Goal: Information Seeking & Learning: Learn about a topic

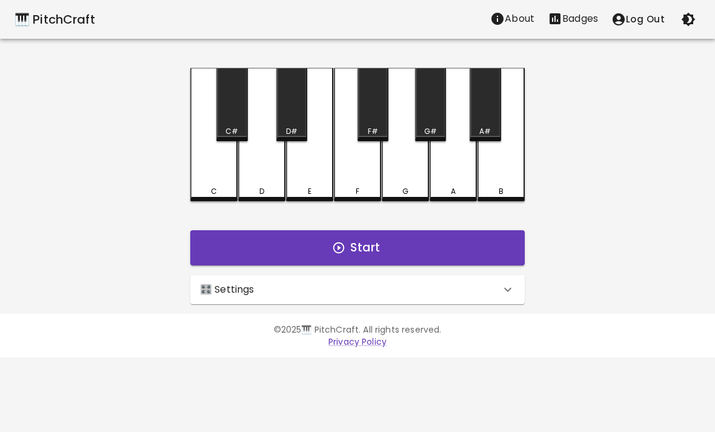
click at [505, 285] on icon at bounding box center [507, 289] width 15 height 15
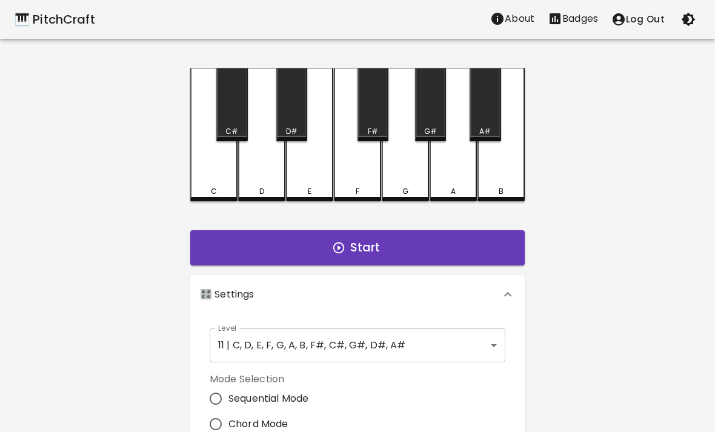
click at [470, 351] on body "🎹 PitchCraft About Badges Log Out C C# D D# E F F# G G# A A# B Start 🎛️ Setting…" at bounding box center [357, 366] width 715 height 733
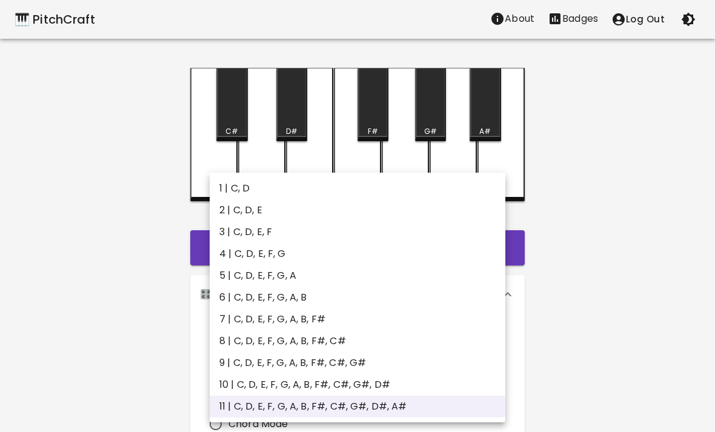
click at [394, 256] on li "4 | C, D, E, F, G" at bounding box center [358, 254] width 296 height 22
type input "7"
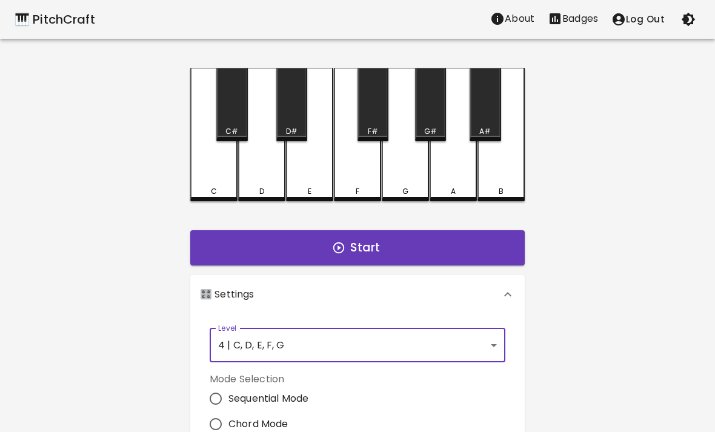
click at [389, 264] on button "Start" at bounding box center [357, 247] width 334 height 35
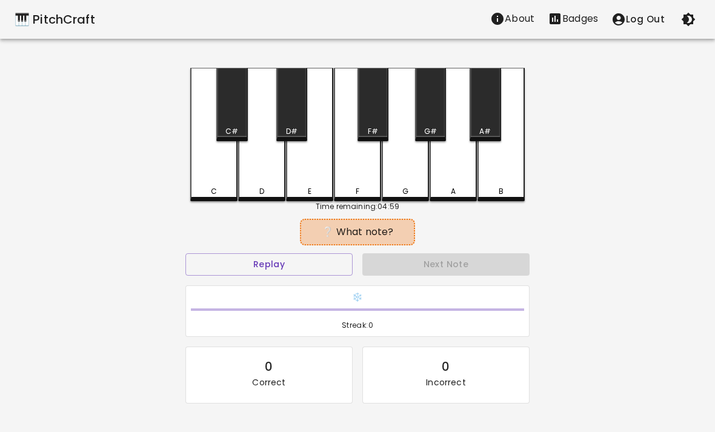
click at [314, 271] on button "Replay" at bounding box center [268, 264] width 167 height 22
click at [360, 168] on div "F" at bounding box center [357, 134] width 47 height 133
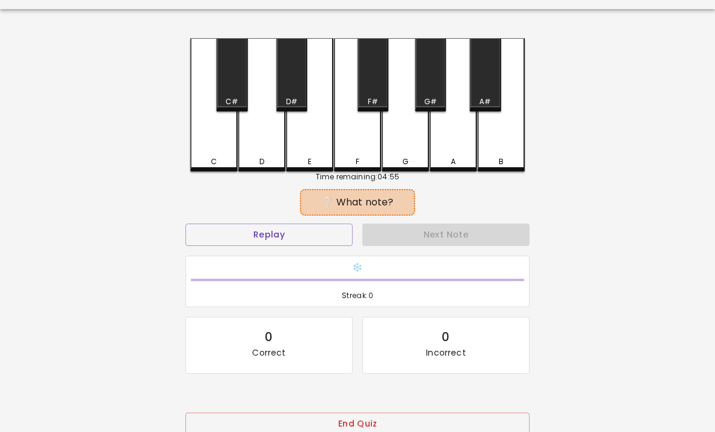
scroll to position [37, 0]
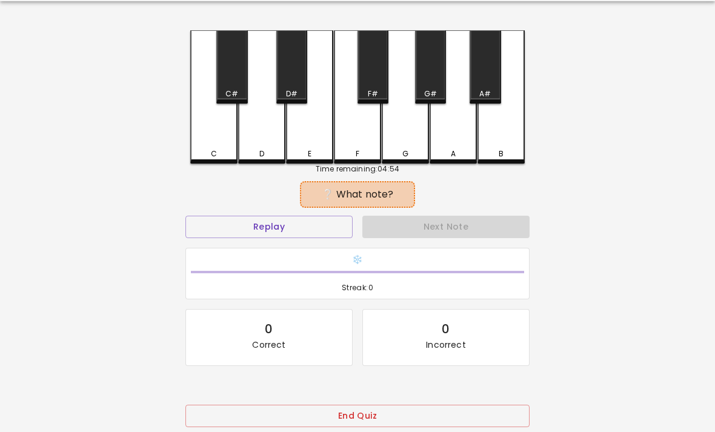
click at [360, 423] on button "End Quiz" at bounding box center [357, 416] width 344 height 22
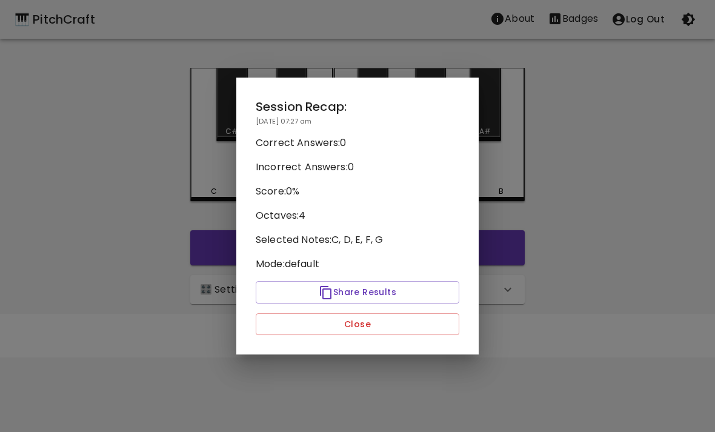
click at [387, 334] on button "Close" at bounding box center [357, 324] width 203 height 22
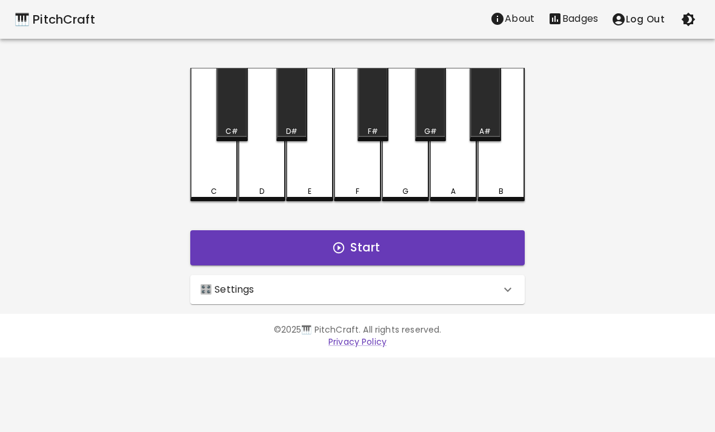
click at [427, 248] on button "Start" at bounding box center [357, 247] width 334 height 35
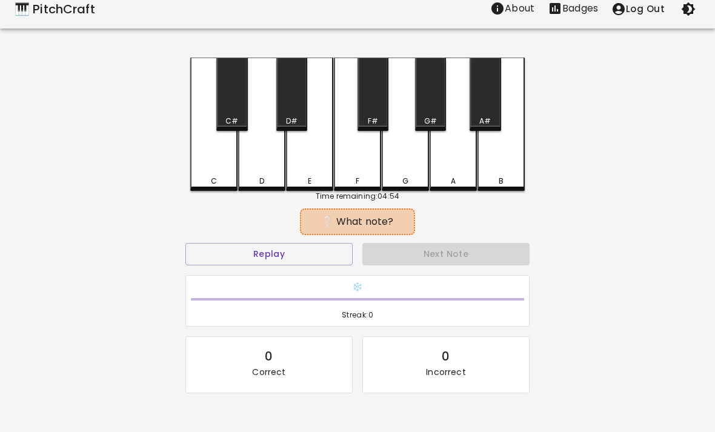
scroll to position [10, 0]
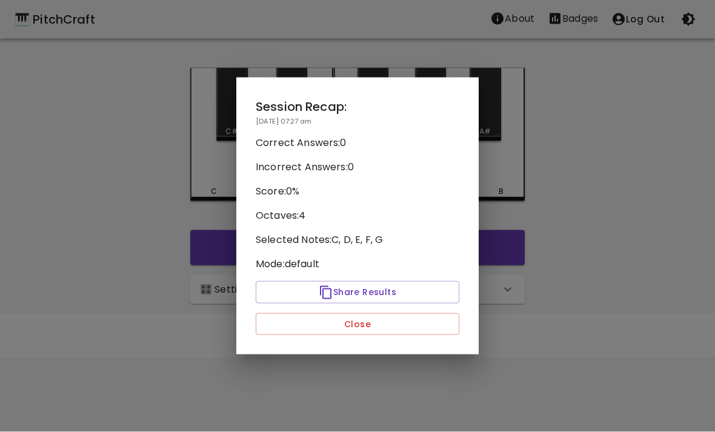
scroll to position [0, 0]
click at [391, 334] on button "Close" at bounding box center [357, 324] width 203 height 22
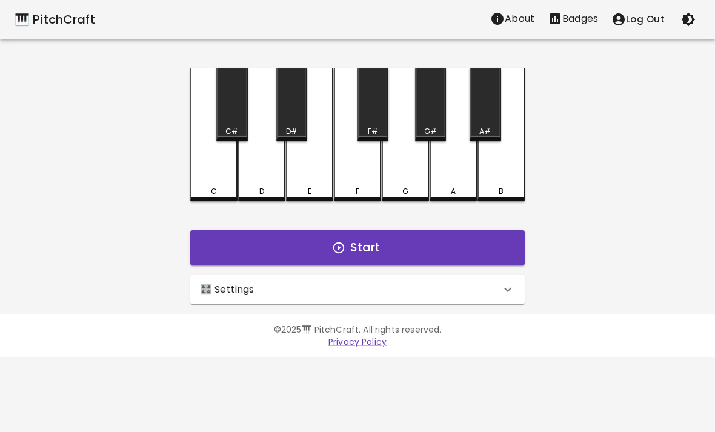
click at [389, 303] on div "🎛️ Settings" at bounding box center [357, 289] width 334 height 29
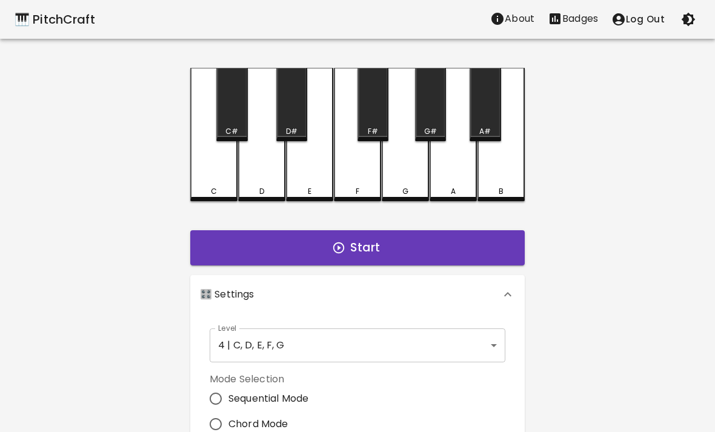
click at [439, 246] on button "Start" at bounding box center [357, 247] width 334 height 35
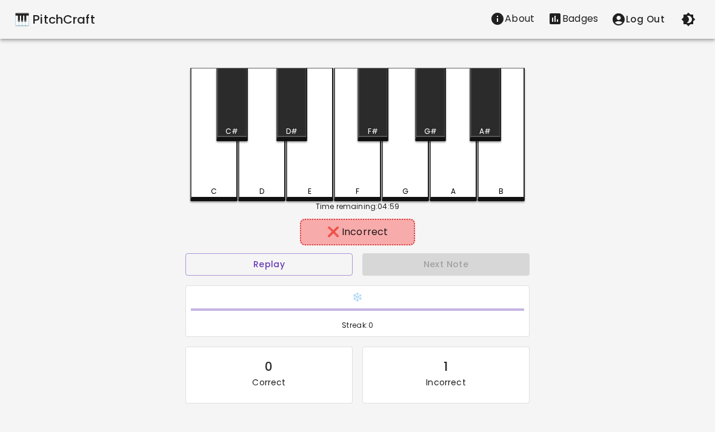
click at [215, 182] on div "C" at bounding box center [213, 134] width 47 height 133
click at [203, 183] on div "C" at bounding box center [213, 134] width 47 height 133
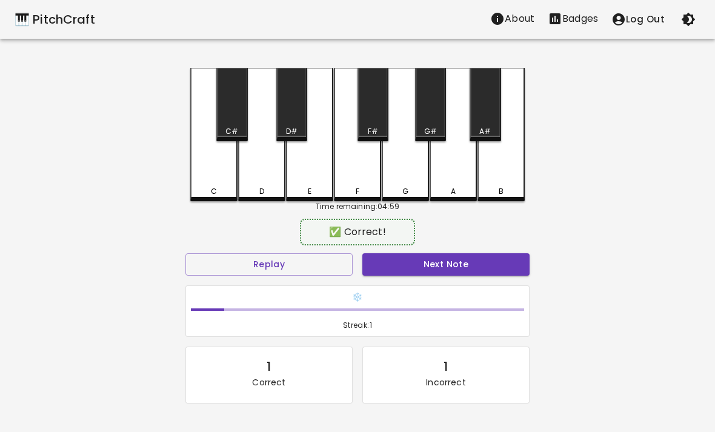
click at [243, 170] on div "D" at bounding box center [261, 134] width 47 height 133
click at [262, 168] on div "D" at bounding box center [261, 134] width 47 height 133
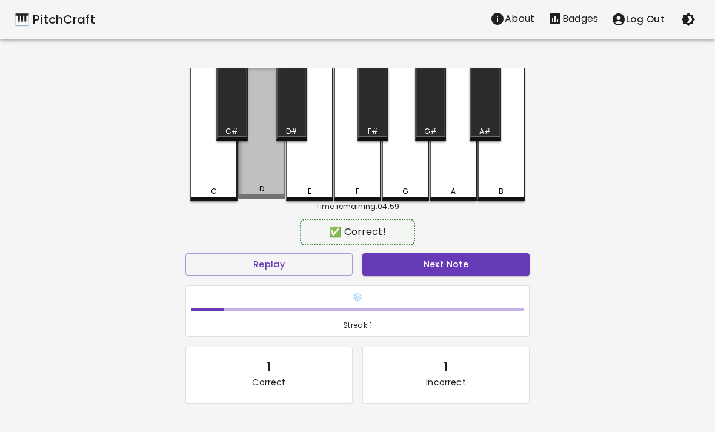
click at [260, 164] on div "D" at bounding box center [261, 133] width 47 height 131
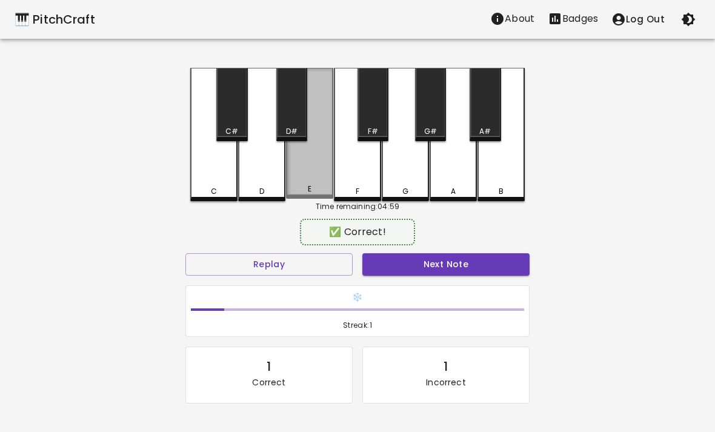
click at [315, 163] on div "E" at bounding box center [309, 133] width 47 height 131
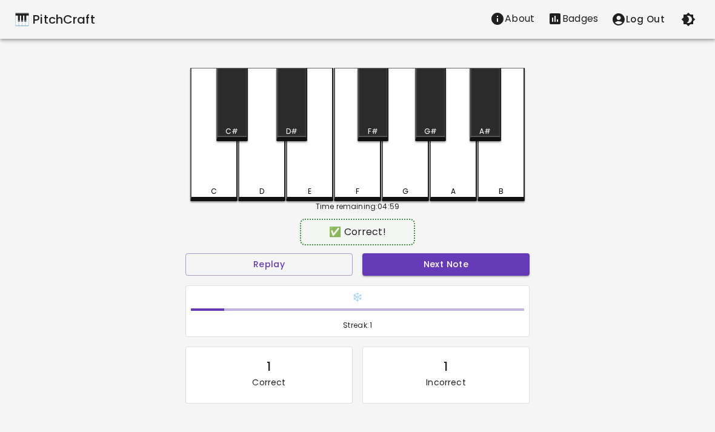
click at [356, 157] on div "F" at bounding box center [357, 134] width 47 height 133
click at [348, 167] on div "F" at bounding box center [357, 134] width 47 height 133
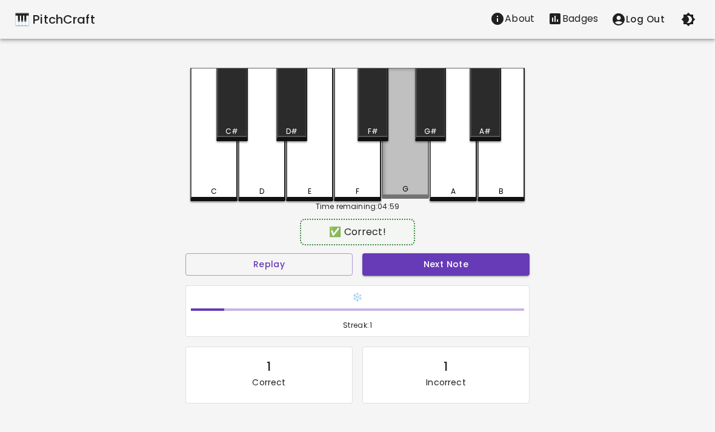
click at [394, 175] on div "G" at bounding box center [405, 133] width 47 height 131
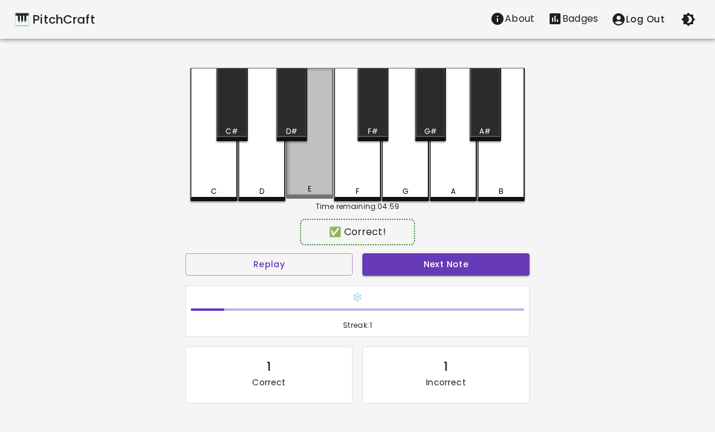
click at [316, 189] on div "E" at bounding box center [309, 189] width 45 height 11
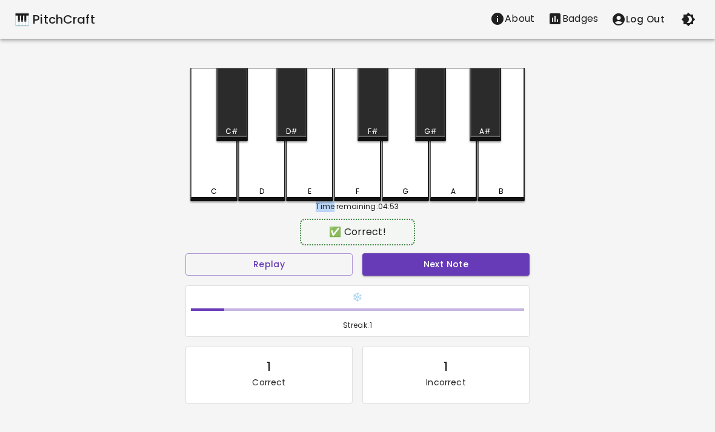
click at [81, 163] on div "🎹 PitchCraft About Badges Log Out C C# D D# E F F# G G# A A# B Time remaining: …" at bounding box center [357, 240] width 715 height 481
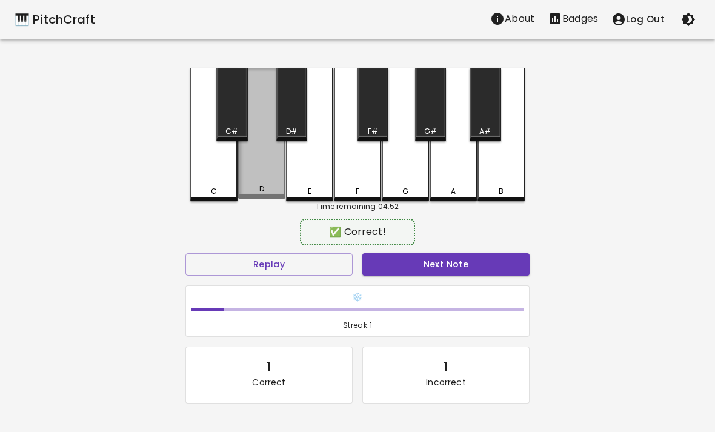
click at [257, 177] on div "D" at bounding box center [261, 133] width 47 height 131
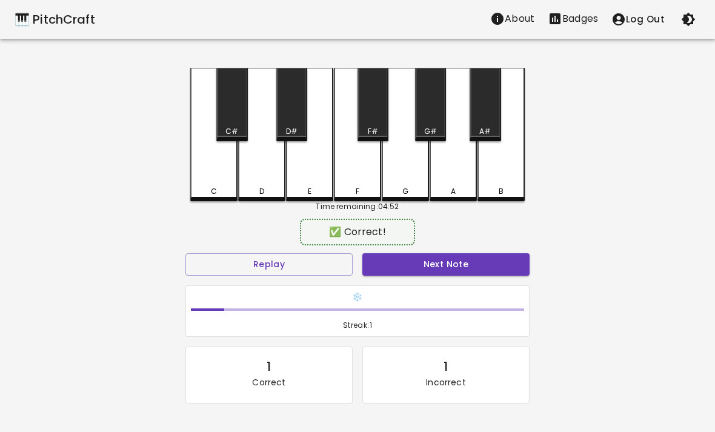
click at [257, 177] on div "D" at bounding box center [261, 134] width 47 height 133
click at [268, 180] on div "D" at bounding box center [261, 134] width 47 height 133
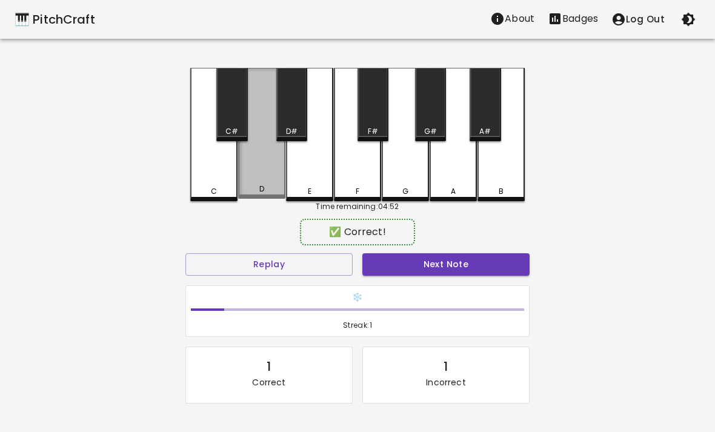
click at [268, 180] on div "D" at bounding box center [261, 133] width 47 height 131
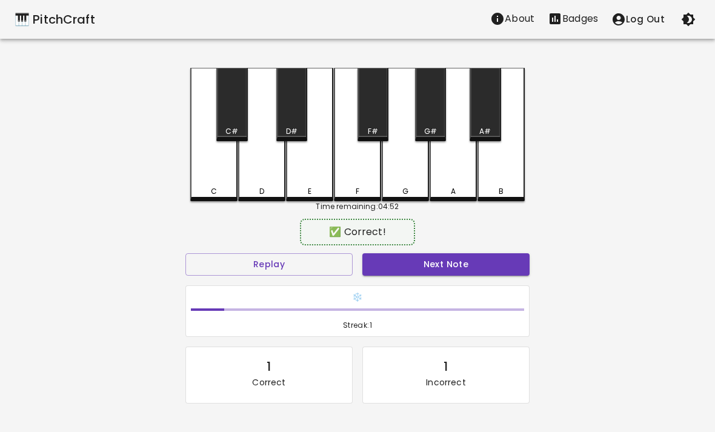
click at [263, 177] on div "D" at bounding box center [261, 134] width 47 height 133
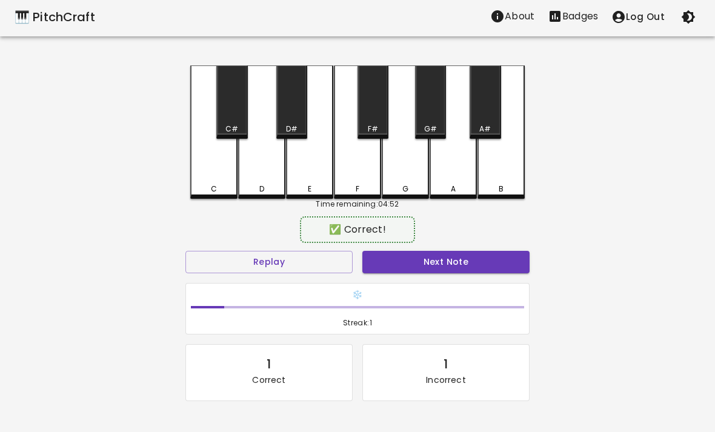
scroll to position [2, 0]
click at [259, 168] on div "D" at bounding box center [261, 131] width 47 height 133
click at [258, 168] on div "D" at bounding box center [261, 131] width 47 height 133
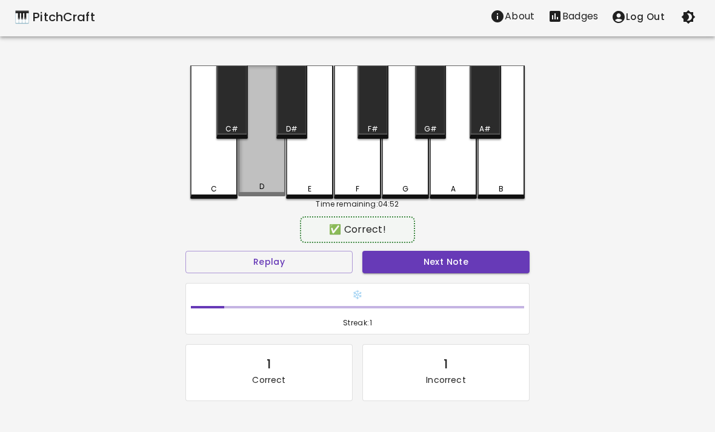
click at [257, 174] on div "D" at bounding box center [261, 130] width 47 height 131
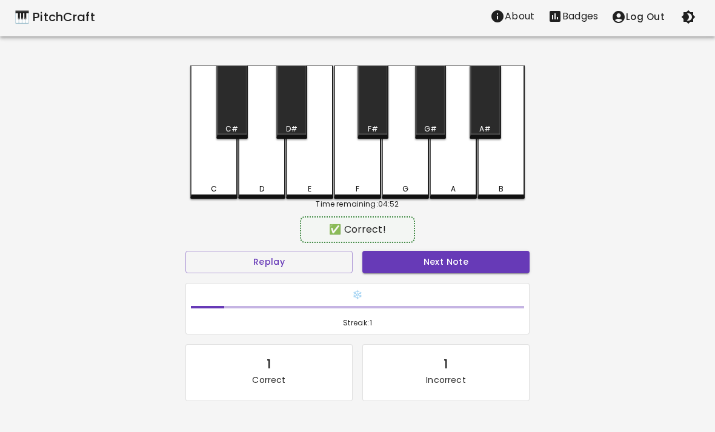
click at [375, 116] on div "F#" at bounding box center [372, 101] width 31 height 73
click at [291, 121] on div "D#" at bounding box center [291, 101] width 31 height 73
click at [268, 181] on div "D" at bounding box center [261, 131] width 47 height 133
click at [267, 180] on div "D" at bounding box center [261, 131] width 47 height 133
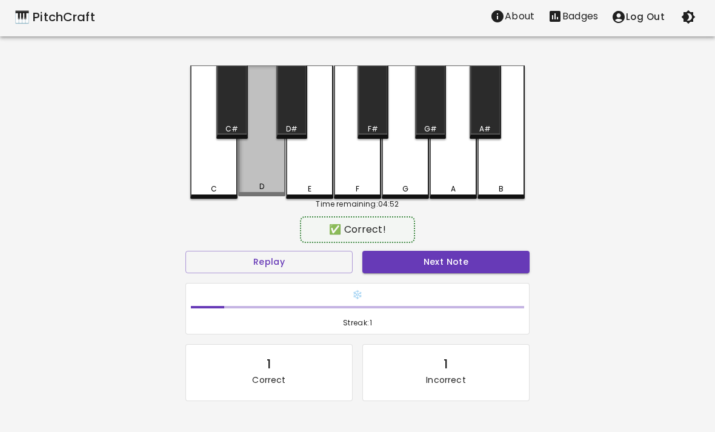
click at [250, 170] on div "D" at bounding box center [261, 130] width 47 height 131
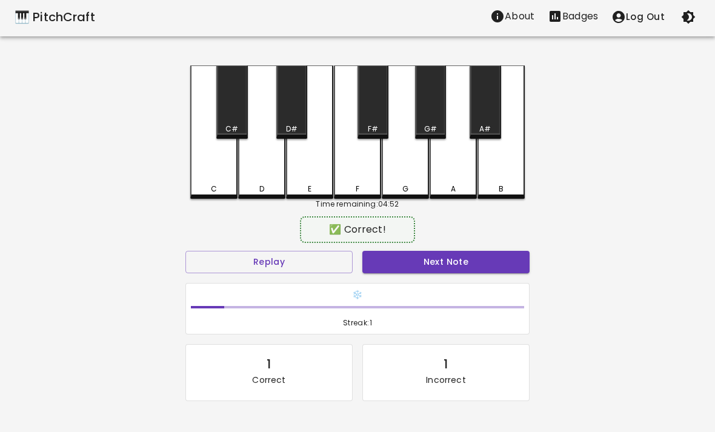
click at [289, 175] on div "E" at bounding box center [309, 131] width 47 height 133
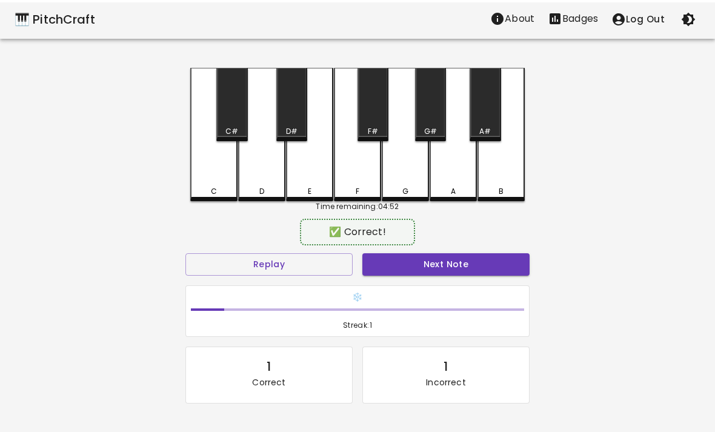
click at [282, 179] on div "D" at bounding box center [261, 131] width 47 height 133
click at [262, 208] on div "Time remaining: 04:33" at bounding box center [357, 206] width 334 height 11
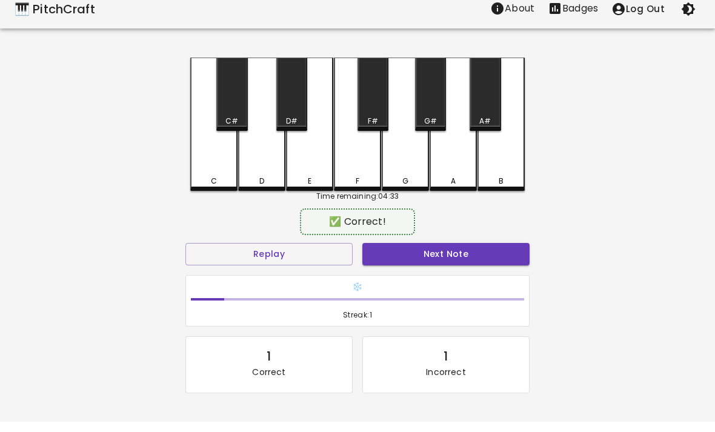
scroll to position [10, 0]
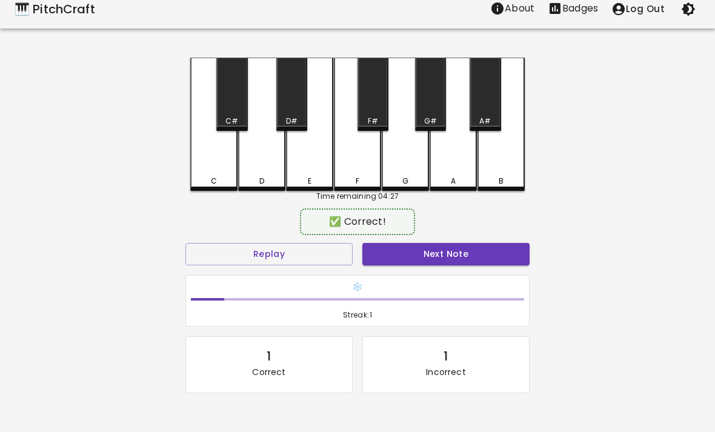
click at [260, 168] on div "D" at bounding box center [261, 124] width 47 height 133
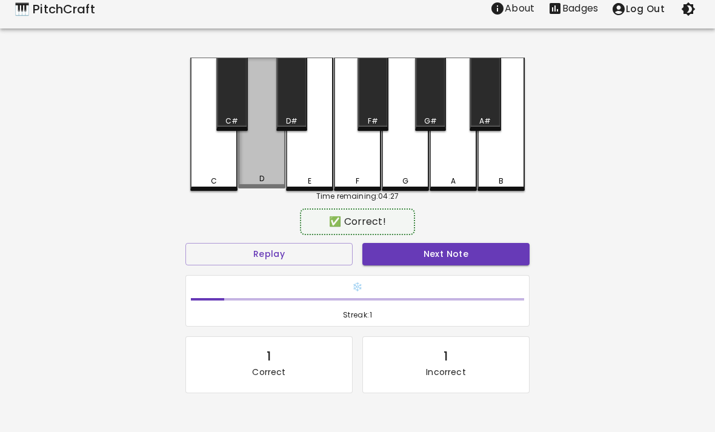
click at [260, 167] on div "D" at bounding box center [261, 123] width 47 height 131
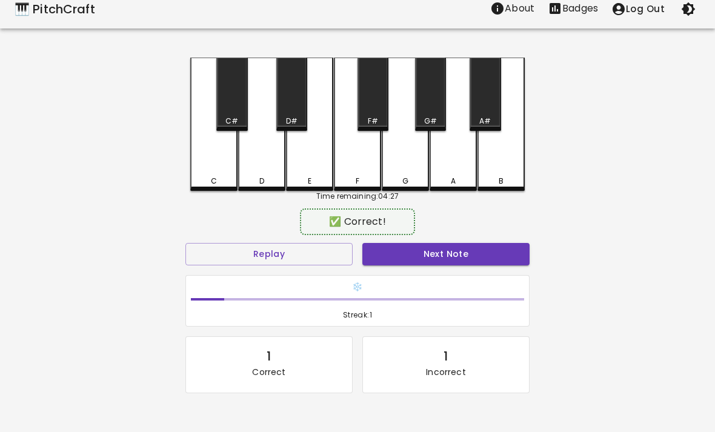
click at [316, 159] on div "E" at bounding box center [309, 124] width 47 height 133
click at [368, 163] on div "F" at bounding box center [357, 124] width 47 height 133
click at [263, 173] on div "D" at bounding box center [261, 124] width 47 height 133
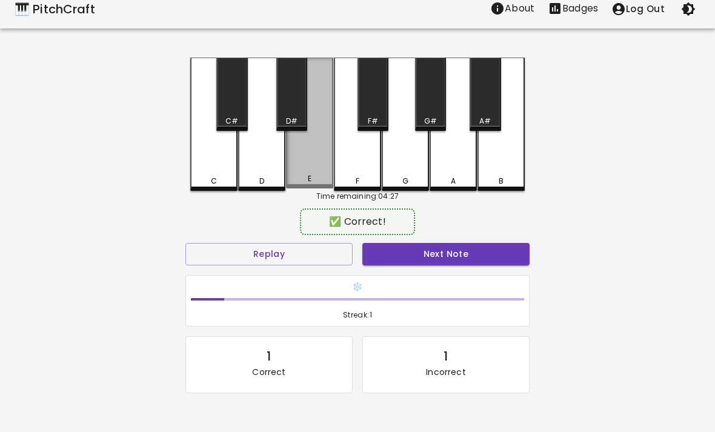
click at [313, 170] on div "E" at bounding box center [309, 123] width 47 height 131
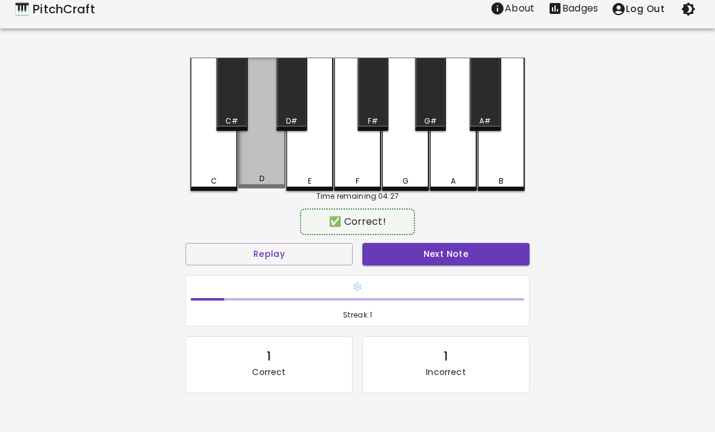
click at [250, 172] on div "D" at bounding box center [261, 123] width 47 height 131
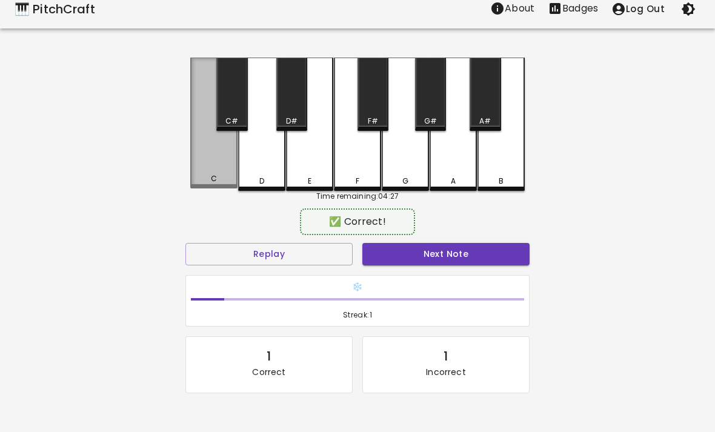
click at [216, 173] on div "C" at bounding box center [213, 123] width 47 height 131
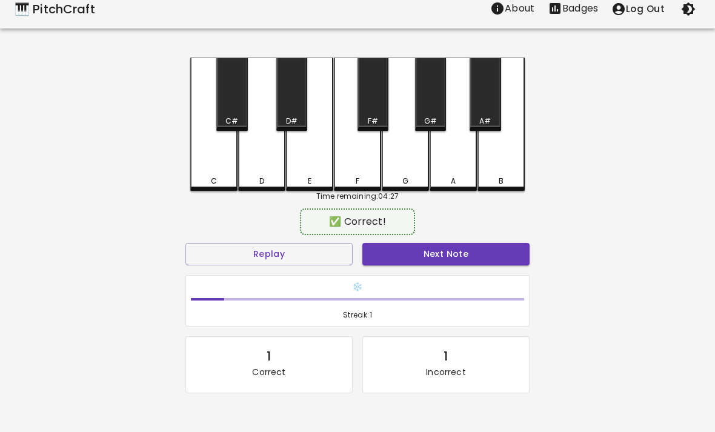
click at [263, 168] on div "D" at bounding box center [261, 124] width 47 height 133
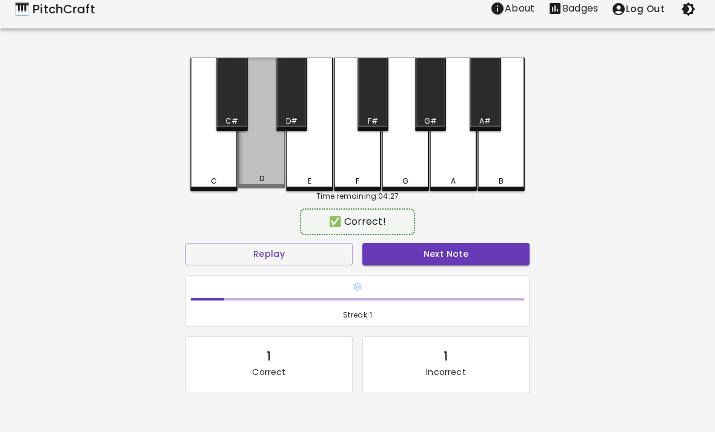
click at [268, 165] on div "D" at bounding box center [261, 123] width 47 height 131
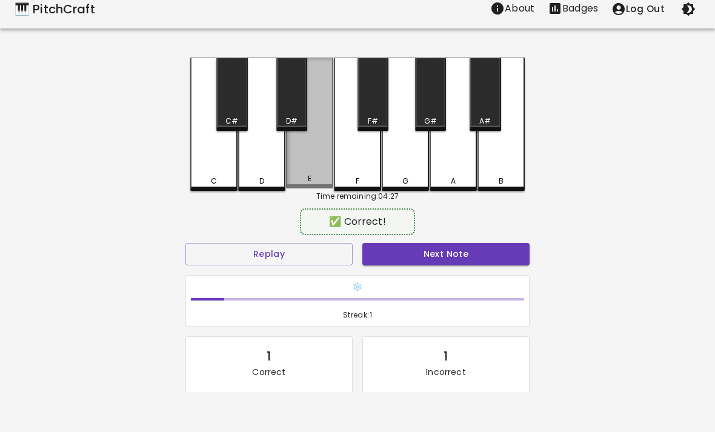
click at [311, 167] on div "E" at bounding box center [309, 123] width 47 height 131
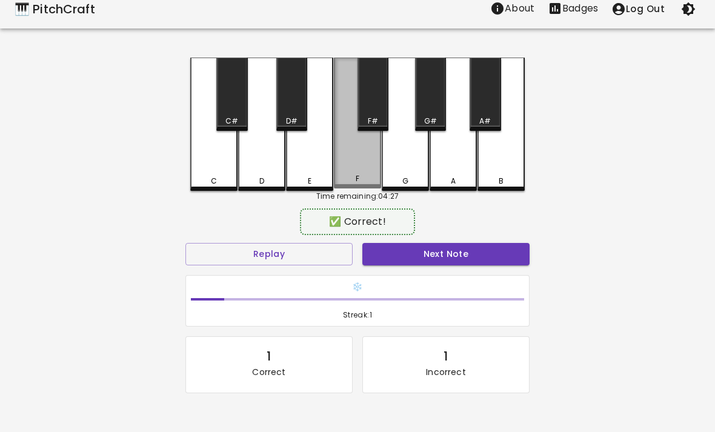
click at [347, 161] on div "F" at bounding box center [357, 123] width 47 height 131
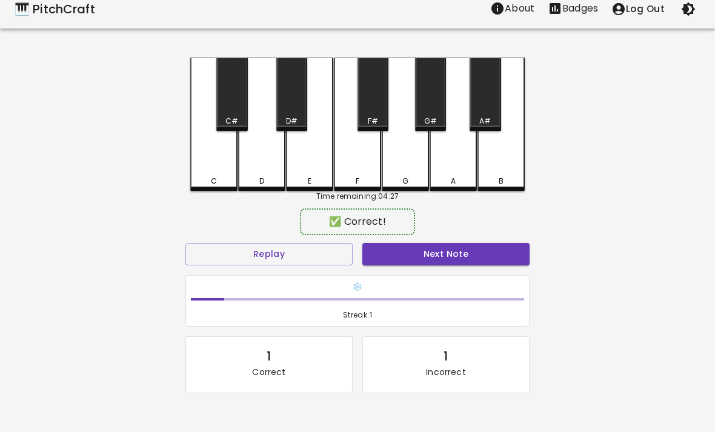
click at [405, 162] on div "G" at bounding box center [405, 124] width 47 height 133
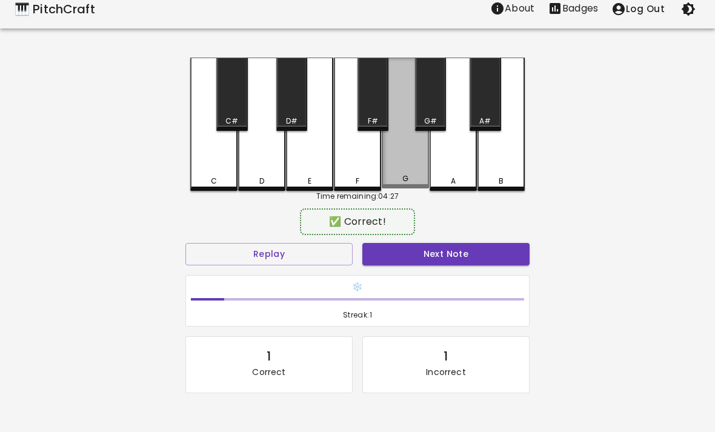
click at [404, 162] on div "G" at bounding box center [405, 123] width 47 height 131
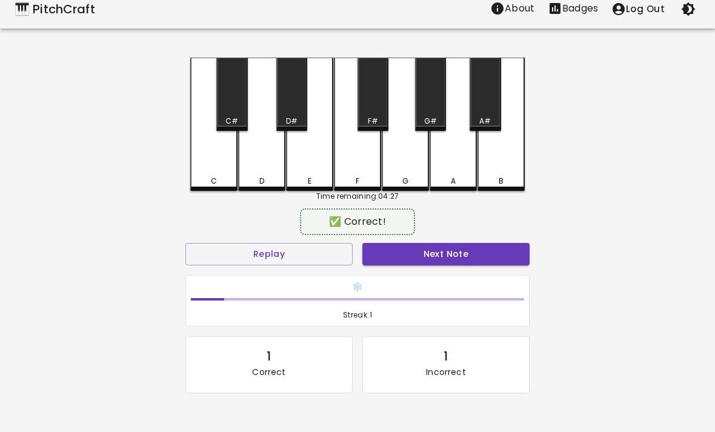
click at [436, 167] on div "A" at bounding box center [452, 124] width 47 height 133
click at [489, 123] on div "A#" at bounding box center [485, 121] width 12 height 11
click at [413, 165] on div "G" at bounding box center [405, 124] width 47 height 133
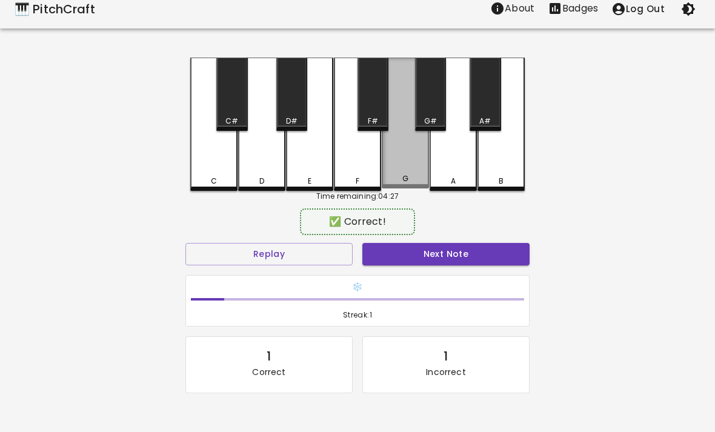
click at [413, 165] on div "G" at bounding box center [405, 123] width 47 height 131
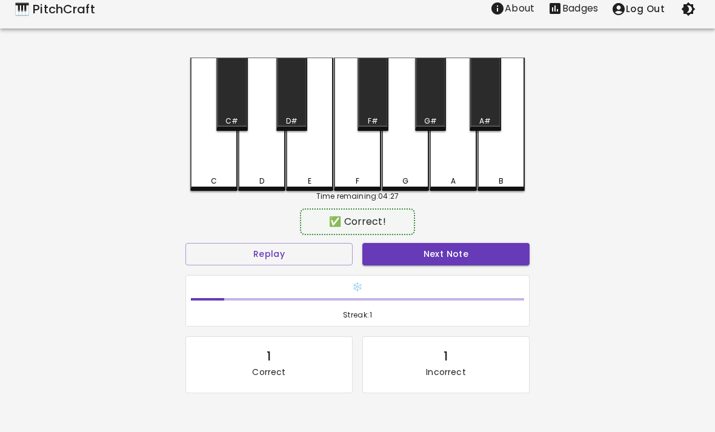
click at [395, 170] on div "G" at bounding box center [405, 124] width 47 height 133
click at [500, 102] on div "A#" at bounding box center [484, 94] width 31 height 73
click at [400, 166] on div "G" at bounding box center [405, 124] width 47 height 133
click at [399, 166] on div "G" at bounding box center [405, 124] width 47 height 133
click at [489, 114] on div "A#" at bounding box center [484, 94] width 31 height 73
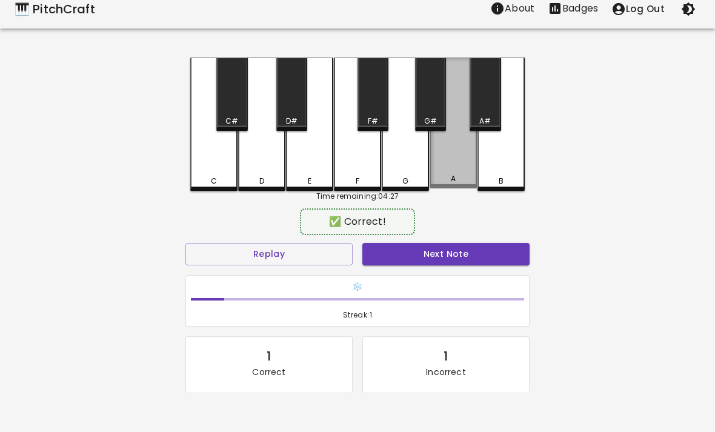
click at [441, 156] on div "A" at bounding box center [452, 123] width 47 height 131
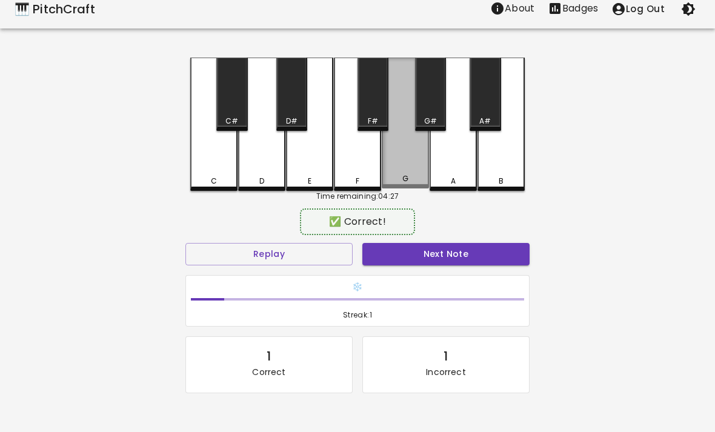
click at [400, 170] on div "G" at bounding box center [405, 123] width 47 height 131
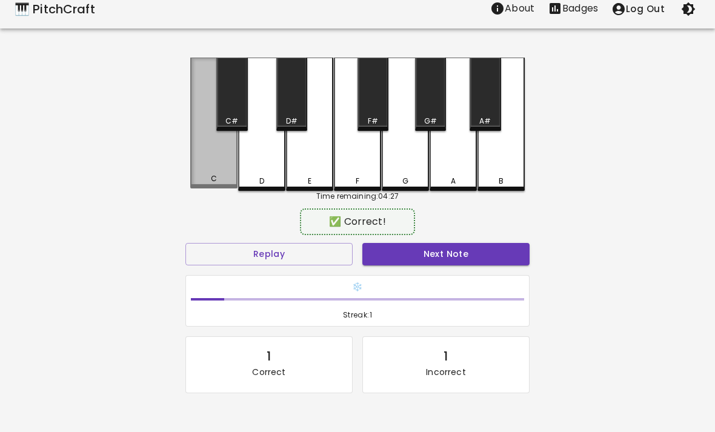
click at [222, 165] on div "C" at bounding box center [213, 123] width 47 height 131
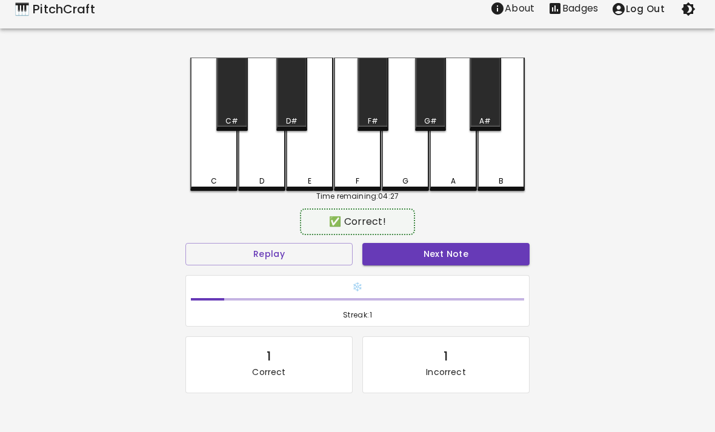
click at [257, 166] on div "D" at bounding box center [261, 124] width 47 height 133
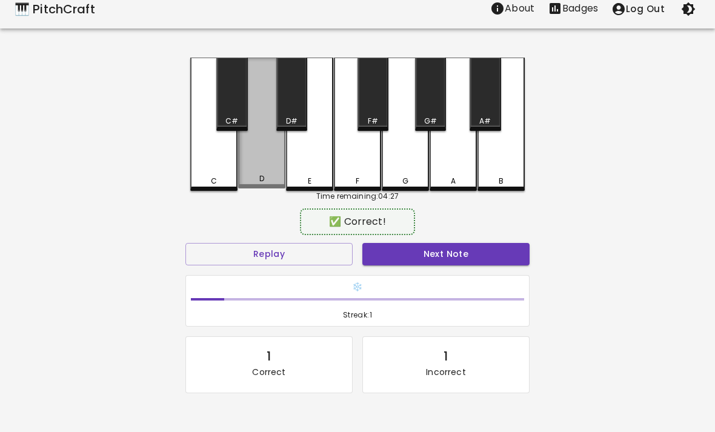
click at [257, 166] on div "D" at bounding box center [261, 123] width 47 height 131
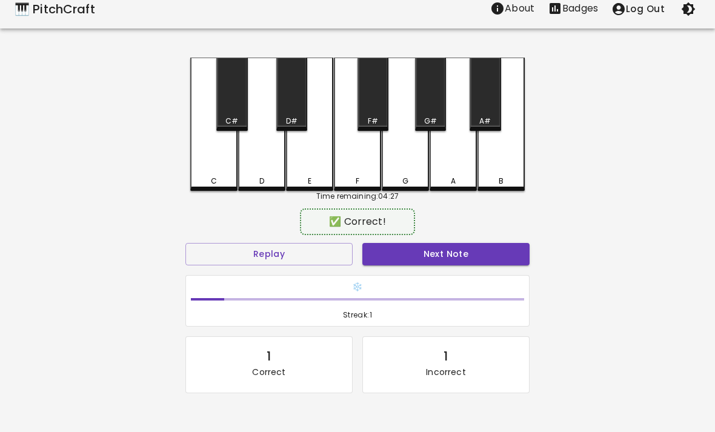
click at [307, 162] on div "E" at bounding box center [309, 124] width 47 height 133
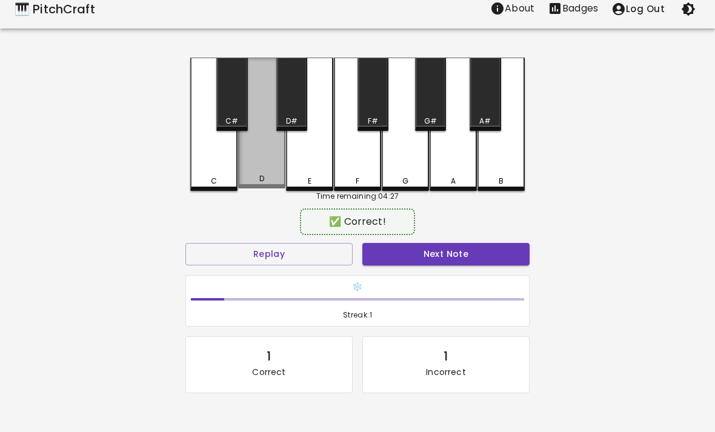
click at [263, 155] on div "D" at bounding box center [261, 123] width 47 height 131
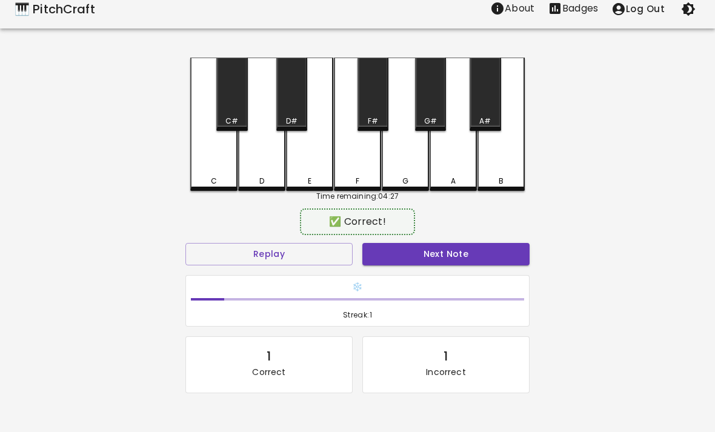
click at [263, 155] on div "D" at bounding box center [261, 124] width 47 height 133
click at [360, 160] on div "F" at bounding box center [357, 124] width 47 height 133
click at [302, 159] on div "E" at bounding box center [309, 124] width 47 height 133
click at [260, 173] on div "D" at bounding box center [261, 124] width 47 height 133
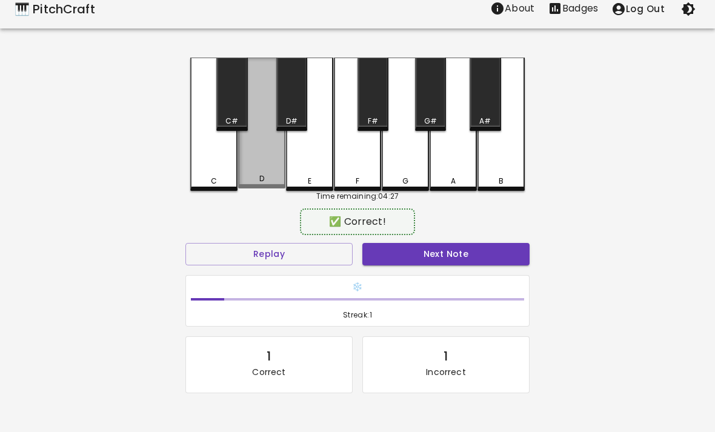
click at [260, 173] on div "D" at bounding box center [261, 123] width 47 height 131
click at [262, 171] on div "D" at bounding box center [261, 123] width 47 height 131
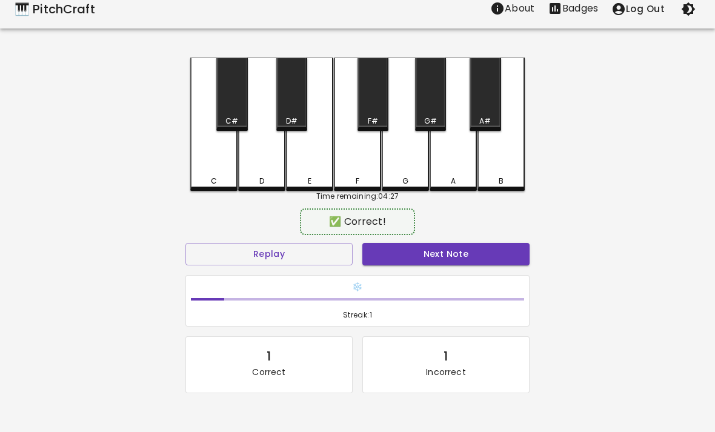
click at [247, 180] on div "D" at bounding box center [261, 181] width 45 height 11
click at [359, 159] on div "F" at bounding box center [357, 124] width 47 height 133
click at [263, 176] on div "D" at bounding box center [261, 181] width 5 height 11
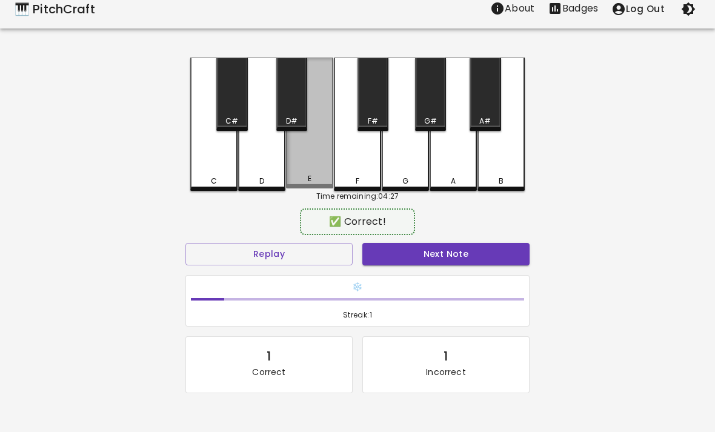
click at [326, 168] on div "E" at bounding box center [309, 123] width 47 height 131
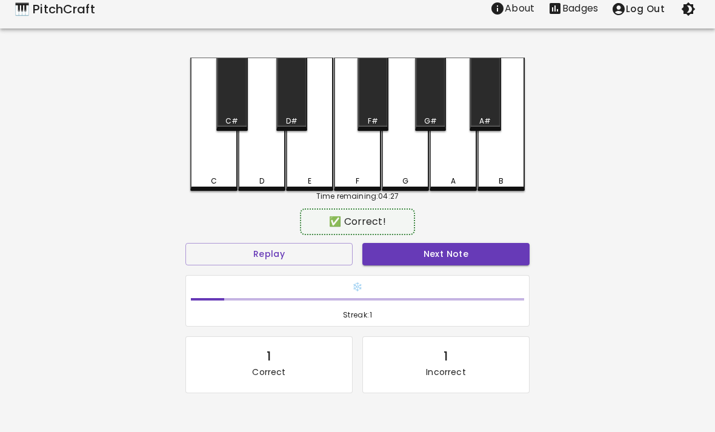
click at [265, 167] on div "D" at bounding box center [261, 124] width 47 height 133
click at [200, 167] on div "C" at bounding box center [213, 124] width 47 height 133
click at [249, 163] on div "D" at bounding box center [261, 124] width 47 height 133
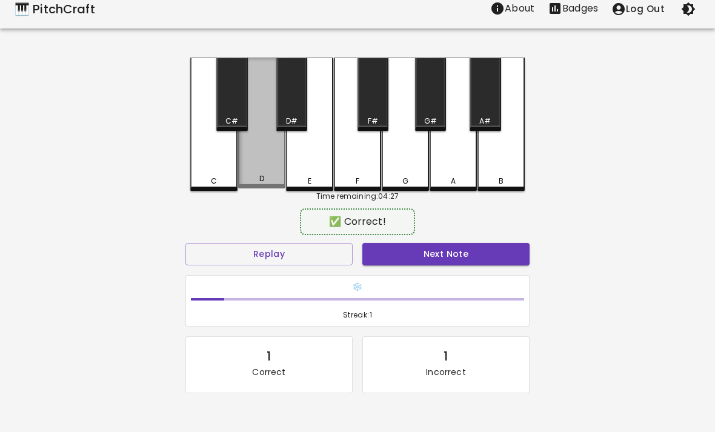
click at [249, 163] on div "D" at bounding box center [261, 123] width 47 height 131
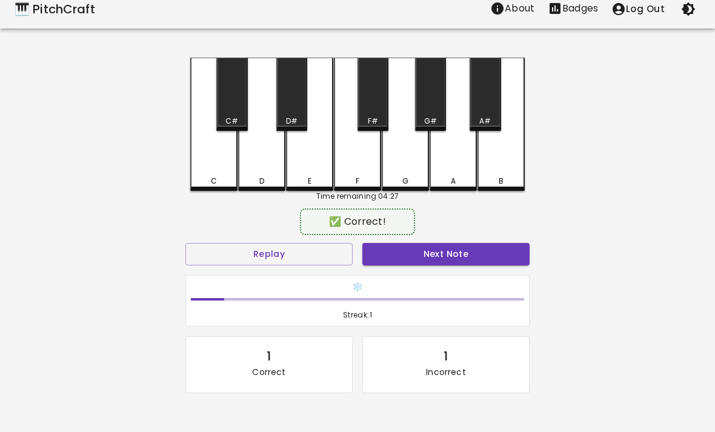
click at [255, 171] on div "D" at bounding box center [261, 124] width 47 height 133
click at [406, 150] on div "G" at bounding box center [405, 124] width 47 height 133
click at [403, 159] on div "G" at bounding box center [405, 124] width 47 height 133
click at [403, 158] on div "G" at bounding box center [405, 124] width 47 height 133
click at [491, 101] on div "A#" at bounding box center [484, 94] width 31 height 73
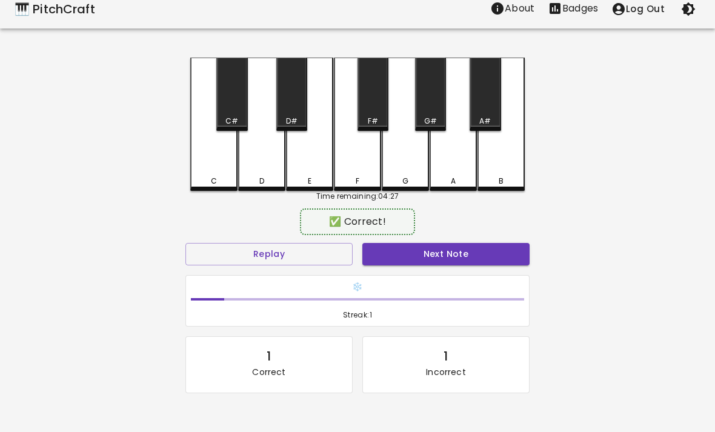
click at [405, 167] on div "G" at bounding box center [405, 124] width 47 height 133
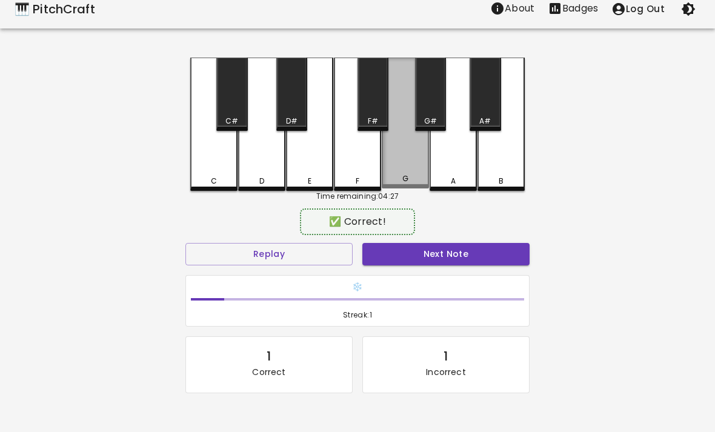
click at [393, 160] on div "G" at bounding box center [405, 123] width 47 height 131
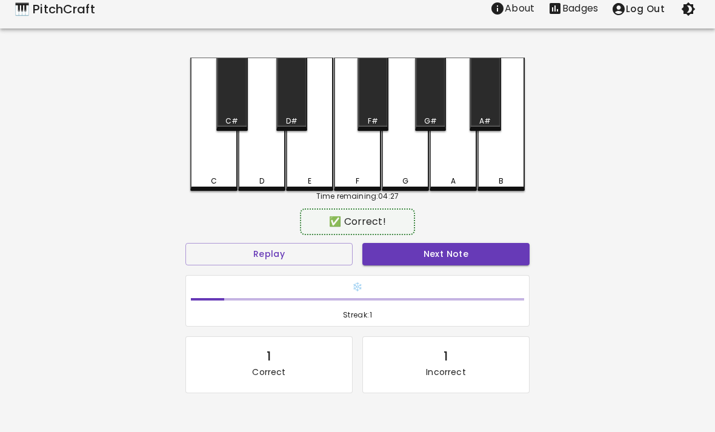
click at [254, 170] on div "D" at bounding box center [261, 124] width 47 height 133
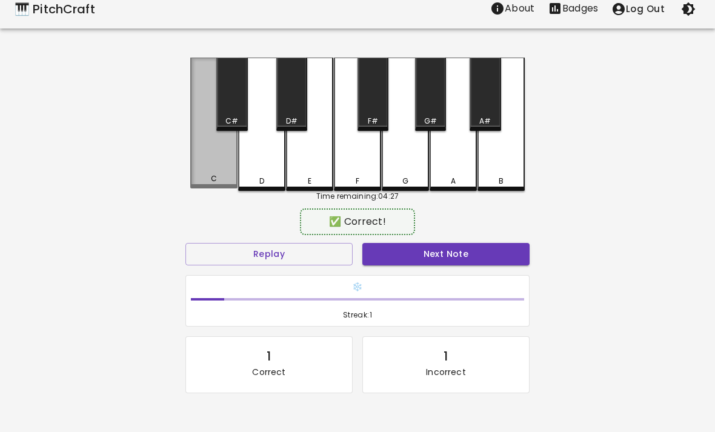
click at [200, 176] on div "C" at bounding box center [213, 178] width 45 height 11
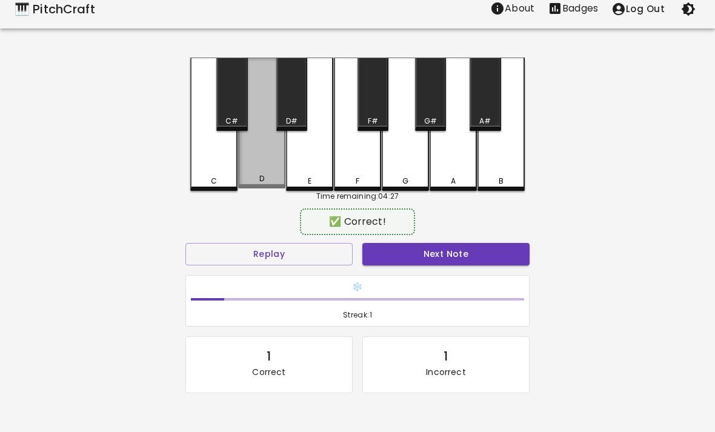
click at [268, 165] on div "D" at bounding box center [261, 123] width 47 height 131
click at [260, 168] on div "D" at bounding box center [261, 123] width 47 height 131
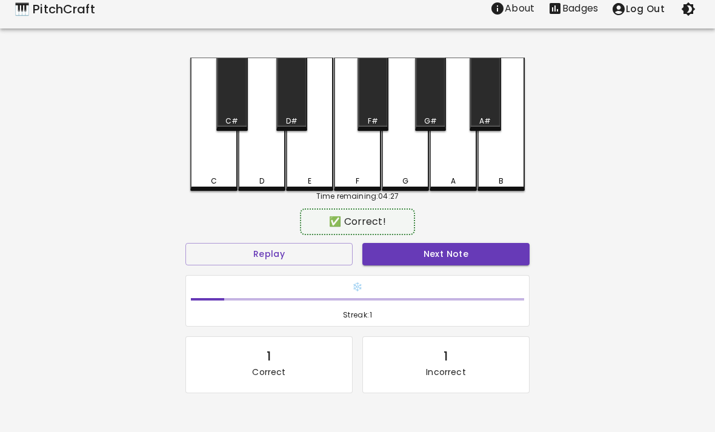
click at [268, 171] on div "D" at bounding box center [261, 124] width 47 height 133
click at [268, 170] on div "D" at bounding box center [261, 124] width 47 height 133
click at [279, 159] on div "D" at bounding box center [261, 124] width 47 height 133
click at [257, 147] on div "D" at bounding box center [261, 124] width 47 height 133
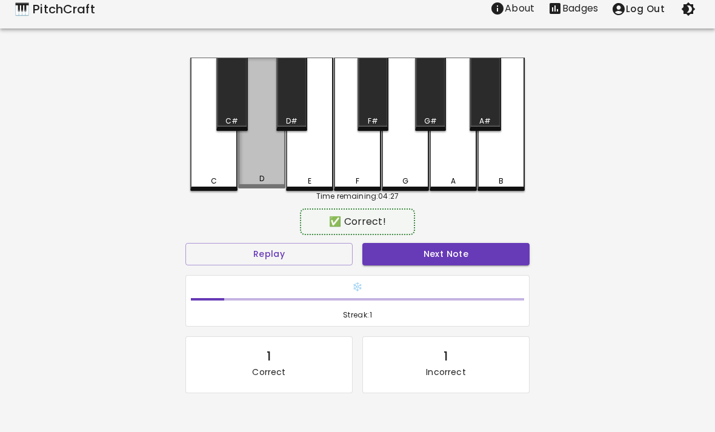
click at [266, 141] on div "D" at bounding box center [261, 123] width 47 height 131
click at [262, 84] on div "D" at bounding box center [261, 123] width 47 height 131
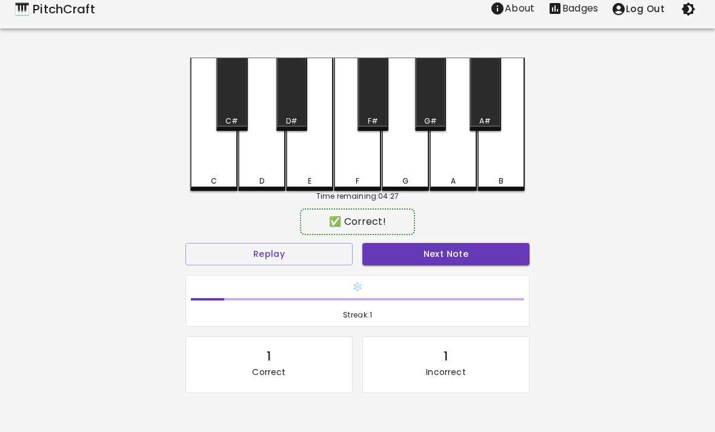
click at [262, 84] on div "D" at bounding box center [261, 124] width 47 height 133
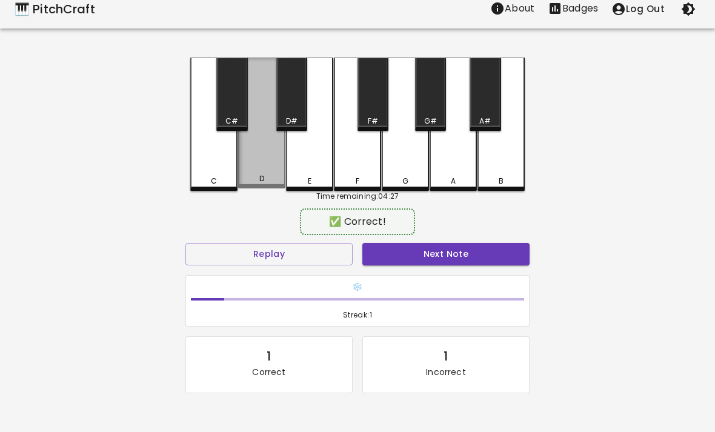
click at [262, 76] on div "D" at bounding box center [261, 123] width 47 height 131
click at [259, 73] on div "D" at bounding box center [261, 123] width 47 height 131
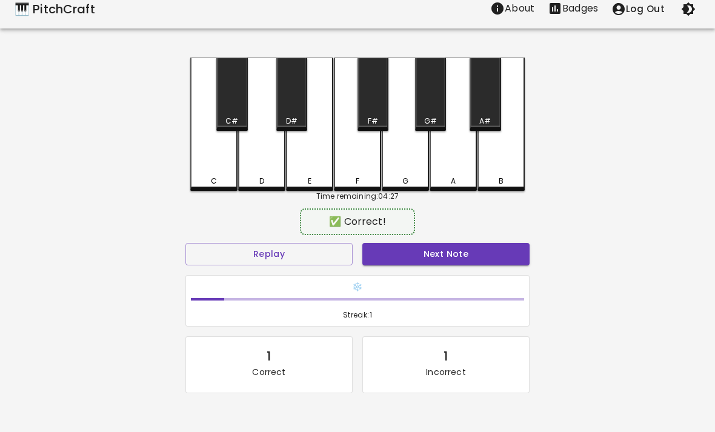
click at [255, 90] on div "D" at bounding box center [261, 124] width 47 height 133
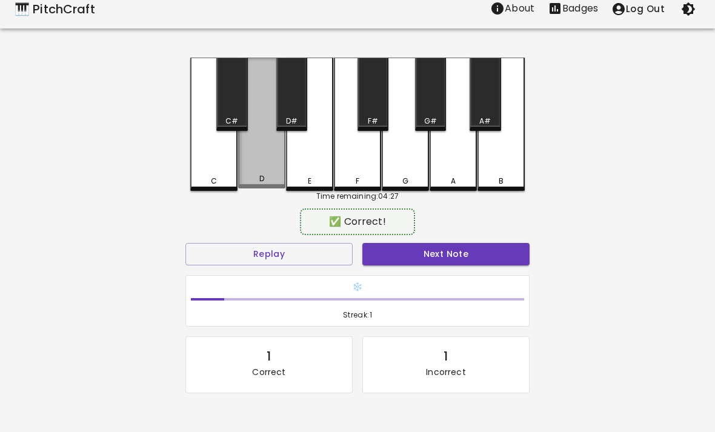
click at [268, 137] on div "D" at bounding box center [261, 123] width 47 height 131
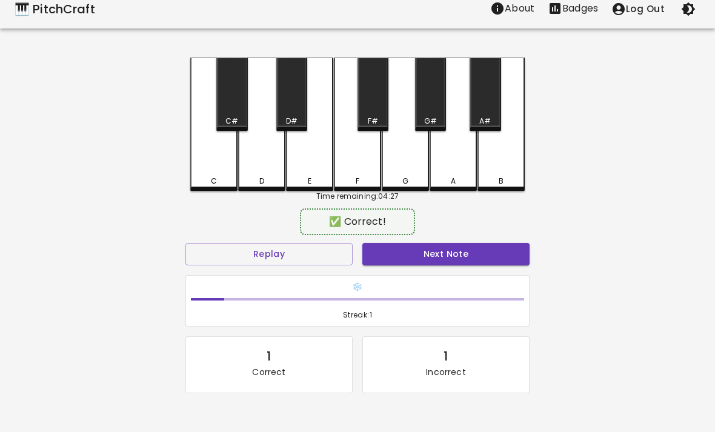
click at [263, 162] on div "D" at bounding box center [261, 124] width 47 height 133
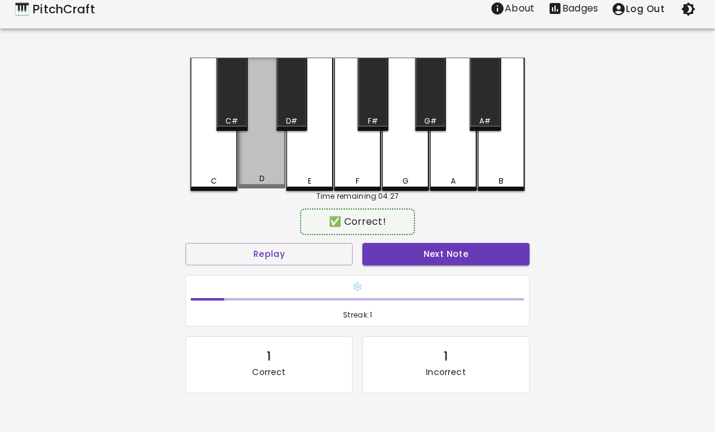
click at [263, 172] on div "D" at bounding box center [261, 123] width 47 height 131
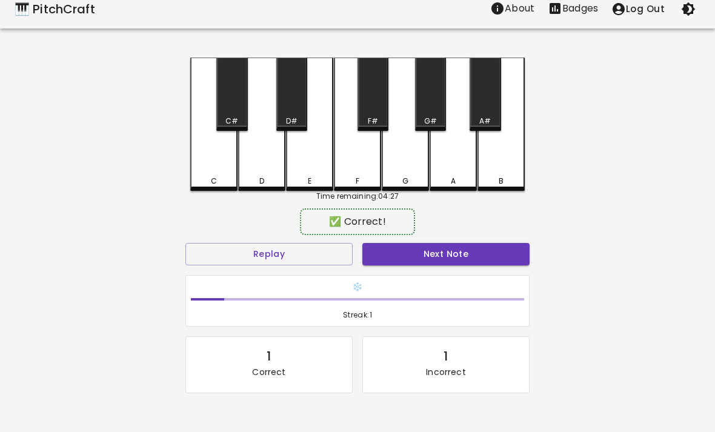
click at [262, 172] on div "D" at bounding box center [261, 124] width 47 height 133
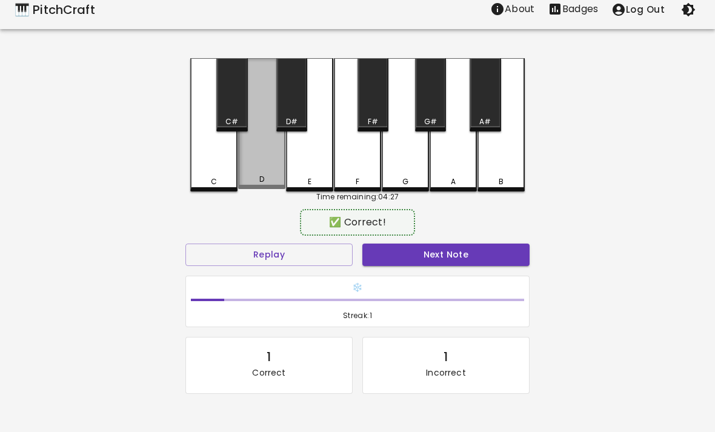
scroll to position [0, 0]
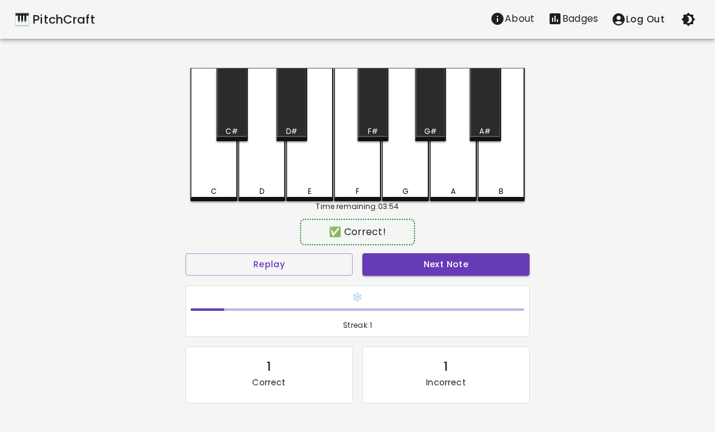
click at [264, 183] on div "D" at bounding box center [261, 134] width 47 height 133
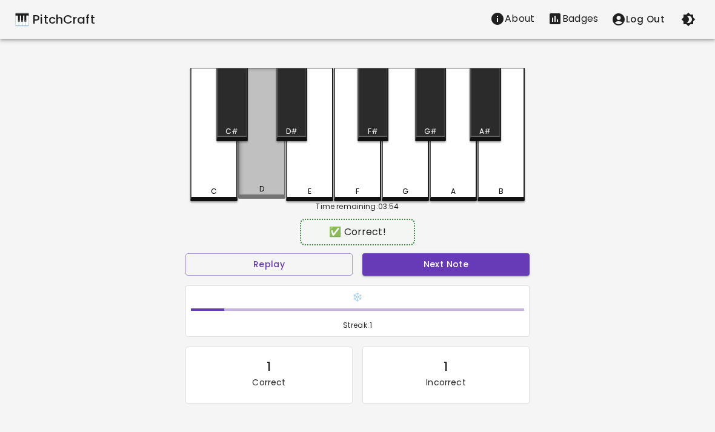
click at [263, 183] on div "D" at bounding box center [261, 133] width 47 height 131
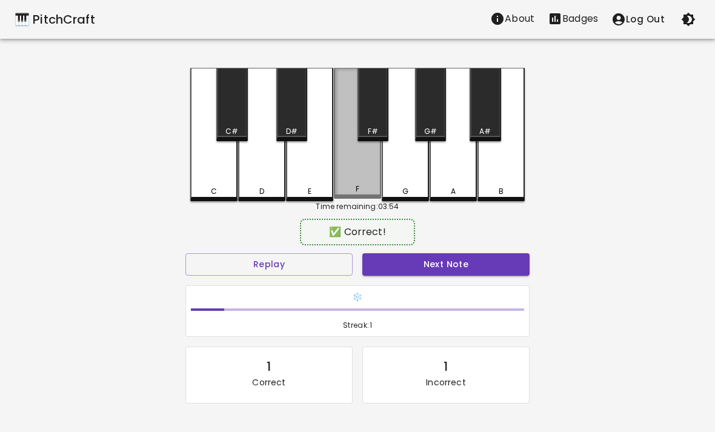
click at [368, 174] on div "F" at bounding box center [357, 133] width 47 height 131
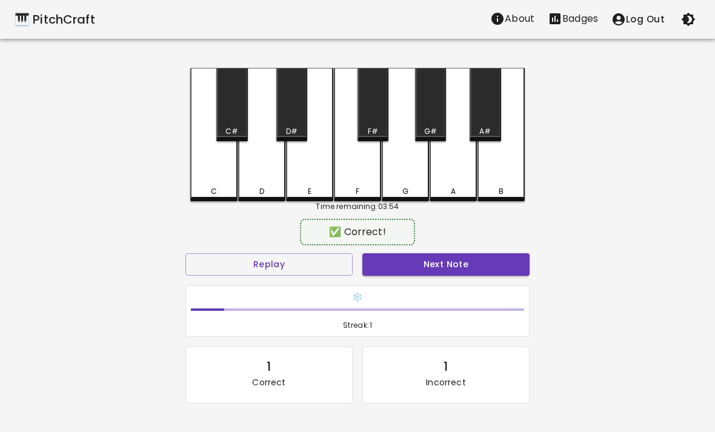
click at [368, 173] on div "F" at bounding box center [357, 134] width 47 height 133
click at [351, 177] on div "F" at bounding box center [357, 134] width 47 height 133
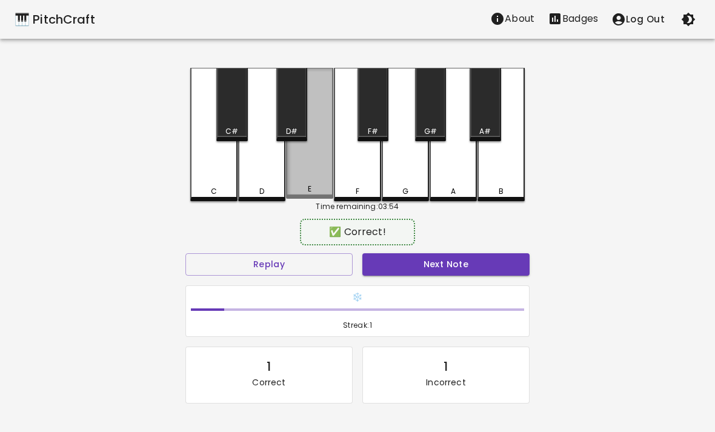
click at [308, 171] on div "E" at bounding box center [309, 133] width 47 height 131
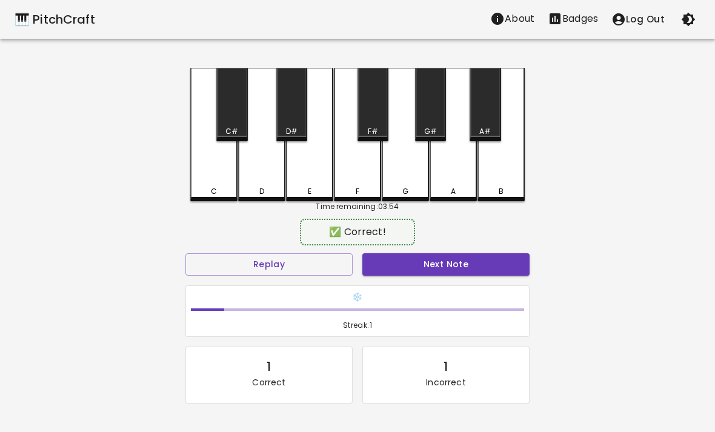
click at [307, 171] on div "E" at bounding box center [309, 134] width 47 height 133
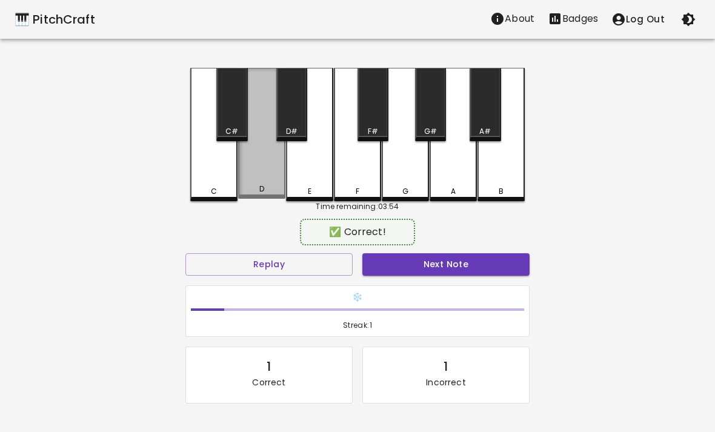
click at [262, 175] on div "D" at bounding box center [261, 133] width 47 height 131
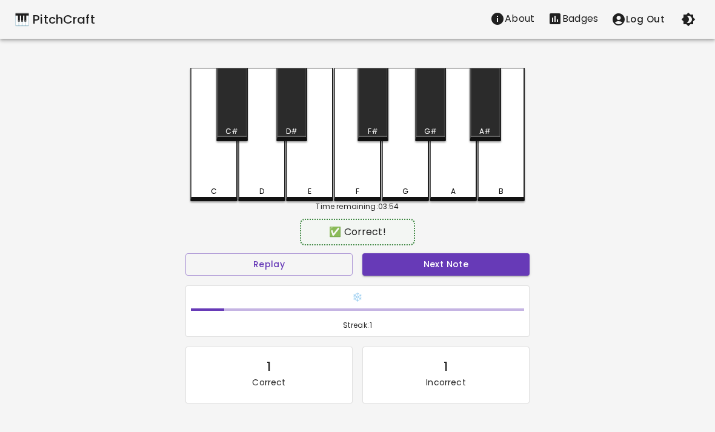
click at [268, 181] on div "D" at bounding box center [261, 134] width 47 height 133
click at [216, 187] on div "C" at bounding box center [214, 191] width 6 height 11
click at [260, 190] on div "D" at bounding box center [261, 191] width 5 height 11
click at [260, 189] on div "D" at bounding box center [261, 191] width 5 height 11
click at [266, 169] on div "D" at bounding box center [261, 134] width 47 height 133
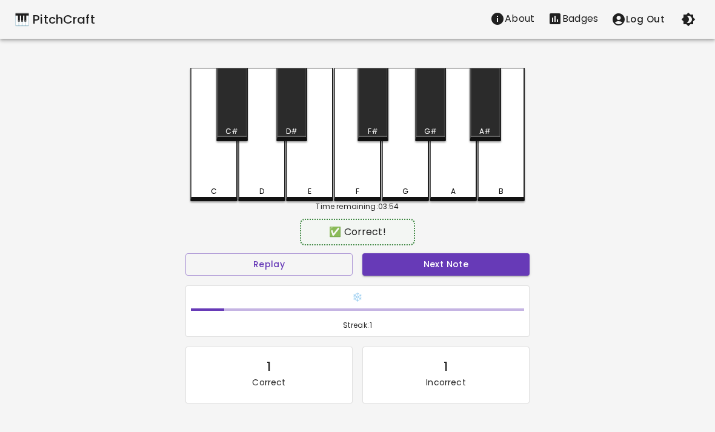
click at [335, 167] on div "F" at bounding box center [357, 134] width 47 height 133
click at [210, 180] on div "C" at bounding box center [213, 134] width 47 height 133
click at [265, 179] on div "D" at bounding box center [261, 134] width 47 height 133
click at [265, 178] on div "D" at bounding box center [261, 134] width 47 height 133
click at [300, 175] on div "E" at bounding box center [309, 134] width 47 height 133
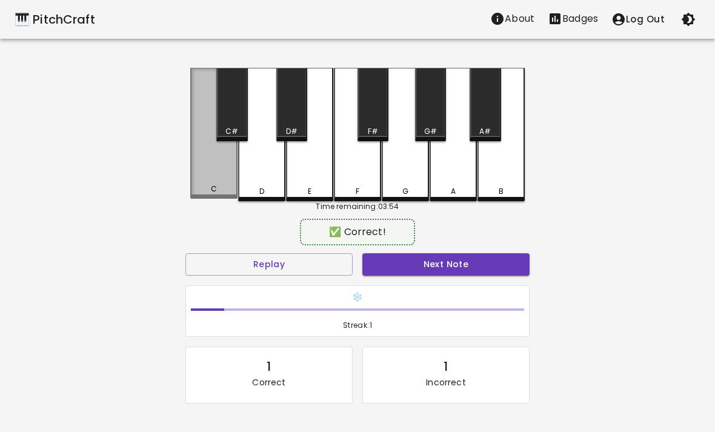
click at [208, 177] on div "C" at bounding box center [213, 133] width 47 height 131
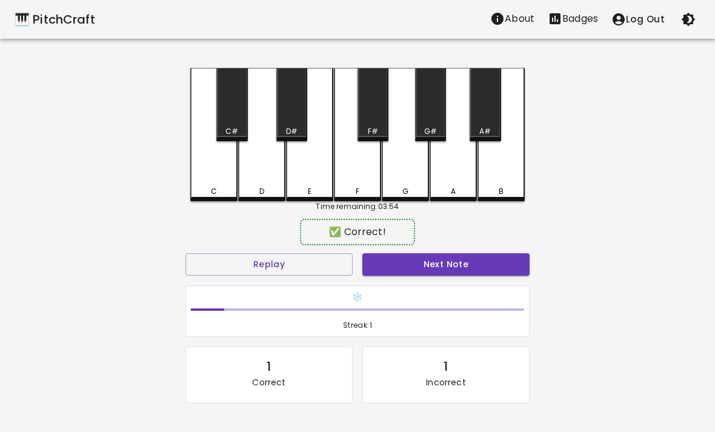
click at [207, 177] on div "C" at bounding box center [213, 134] width 47 height 133
click at [259, 171] on div "D" at bounding box center [261, 134] width 47 height 133
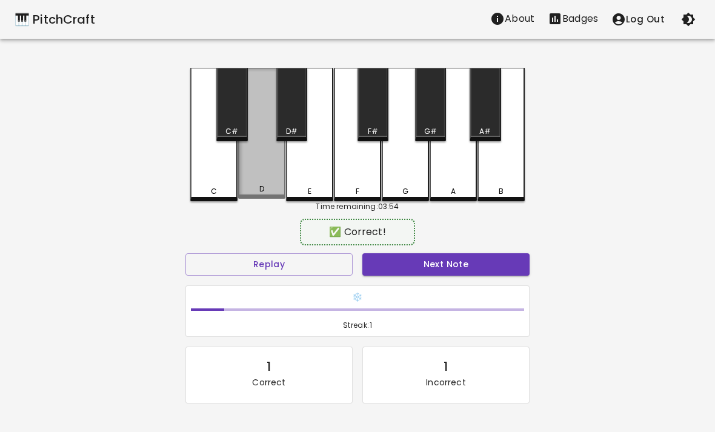
click at [259, 171] on div "D" at bounding box center [261, 133] width 47 height 131
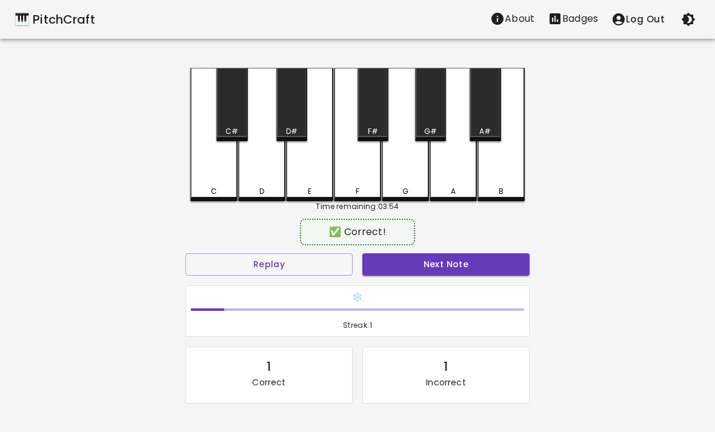
click at [351, 182] on div "F" at bounding box center [357, 134] width 47 height 133
click at [306, 173] on div "E" at bounding box center [309, 134] width 47 height 133
click at [303, 175] on div "E" at bounding box center [309, 134] width 47 height 133
click at [215, 160] on div "C" at bounding box center [213, 134] width 47 height 133
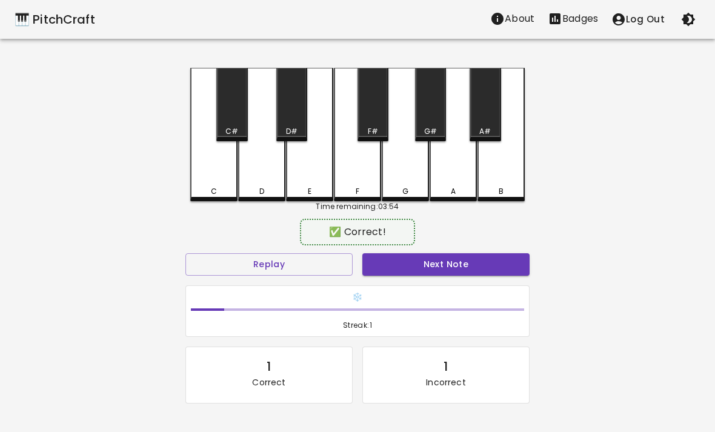
click at [279, 170] on div "D" at bounding box center [261, 134] width 47 height 133
click at [214, 173] on div "C" at bounding box center [213, 134] width 47 height 133
click at [251, 176] on div "D" at bounding box center [261, 134] width 47 height 133
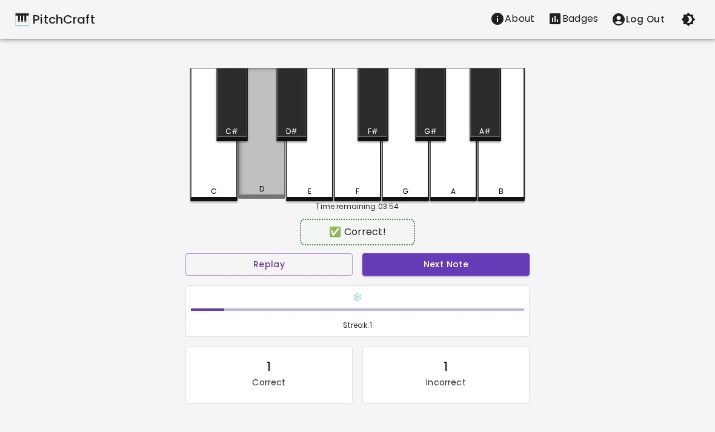
click at [251, 176] on div "D" at bounding box center [261, 133] width 47 height 131
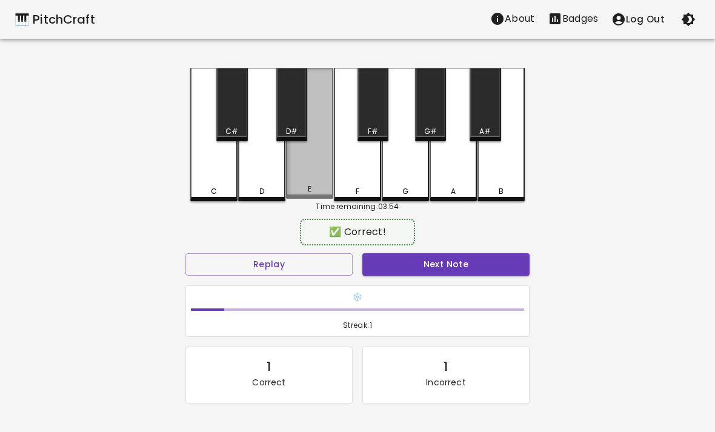
click at [300, 182] on div "E" at bounding box center [309, 133] width 47 height 131
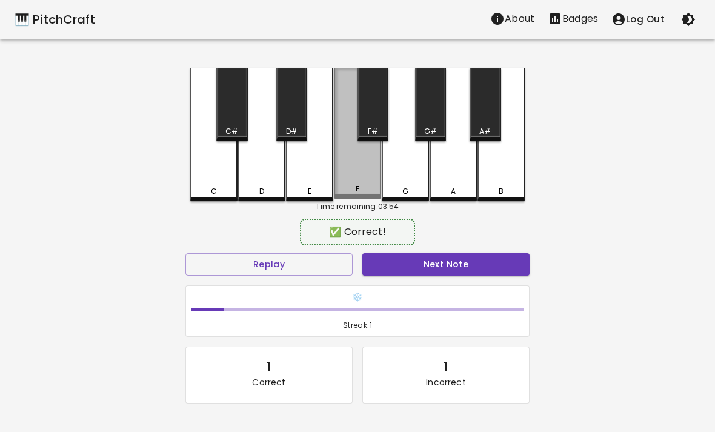
click at [359, 174] on div "F" at bounding box center [357, 133] width 47 height 131
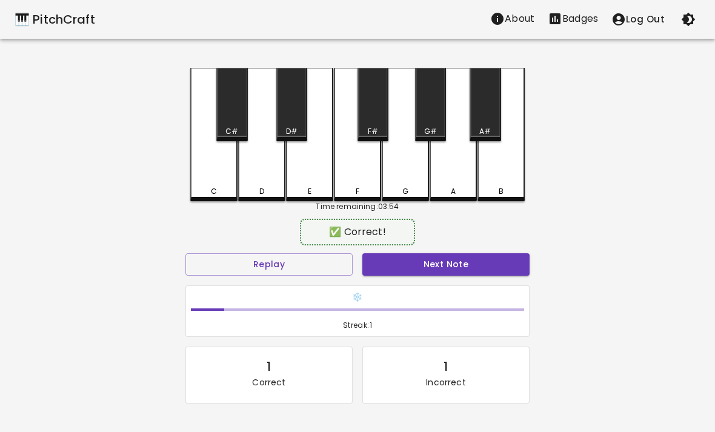
click at [359, 174] on div "F" at bounding box center [357, 134] width 47 height 133
click at [369, 179] on div "F" at bounding box center [357, 134] width 47 height 133
click at [400, 184] on div "G" at bounding box center [405, 134] width 47 height 133
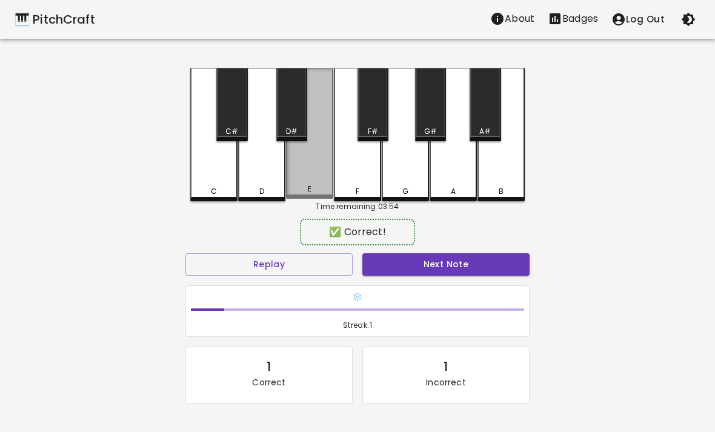
click at [303, 182] on div "E" at bounding box center [309, 133] width 47 height 131
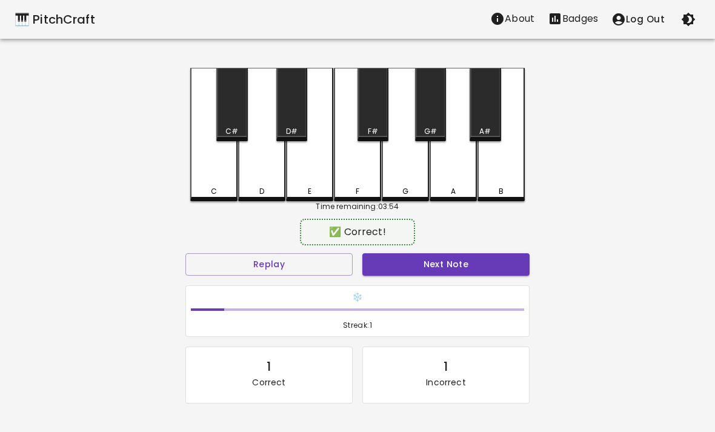
click at [321, 177] on div "E" at bounding box center [309, 134] width 47 height 133
click at [200, 162] on div "C" at bounding box center [213, 134] width 47 height 133
click at [264, 174] on div "D" at bounding box center [261, 134] width 47 height 133
click at [260, 191] on div "D" at bounding box center [261, 191] width 5 height 11
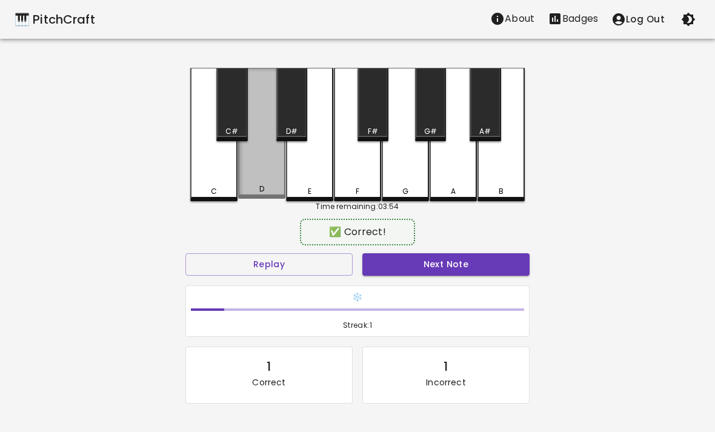
click at [260, 191] on div "D" at bounding box center [261, 189] width 5 height 11
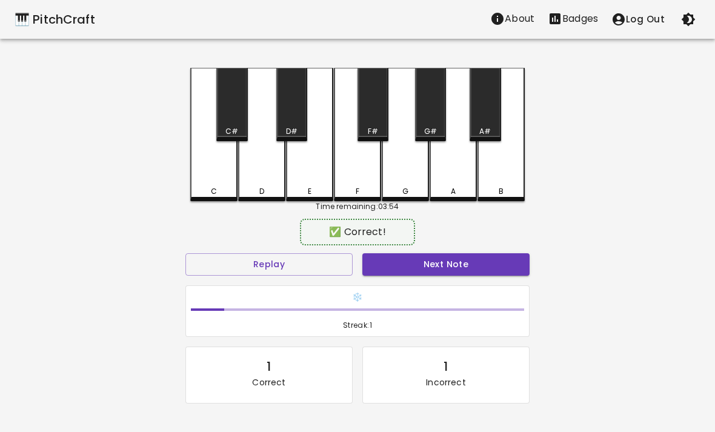
click at [253, 171] on div "D" at bounding box center [261, 134] width 47 height 133
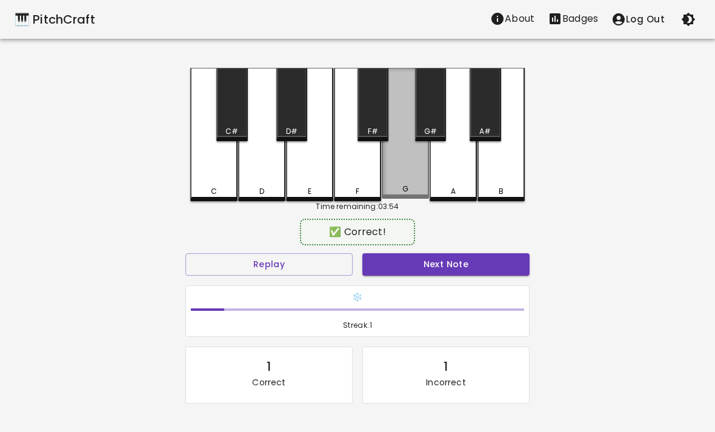
click at [410, 181] on div "G" at bounding box center [405, 133] width 47 height 131
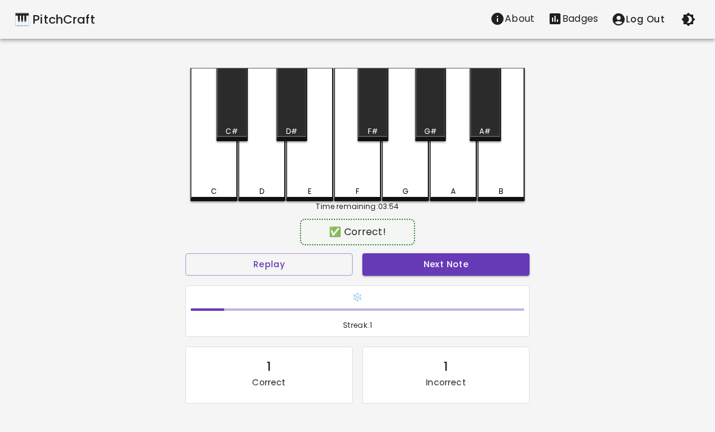
click at [491, 110] on div "A#" at bounding box center [484, 104] width 31 height 73
click at [437, 156] on div "A" at bounding box center [452, 134] width 47 height 133
click at [388, 158] on div "G" at bounding box center [405, 134] width 47 height 133
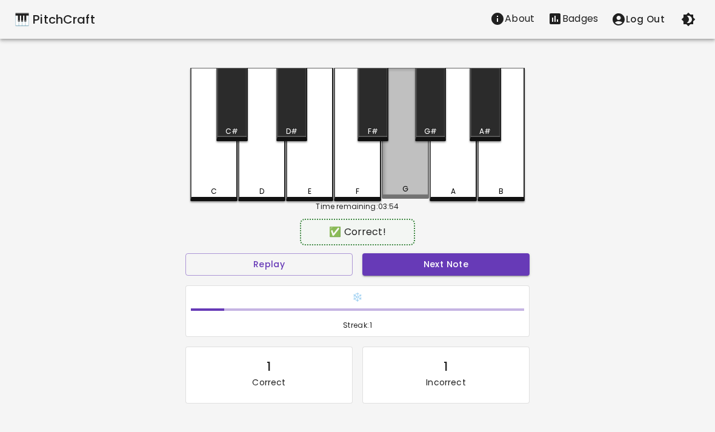
click at [395, 164] on div "G" at bounding box center [405, 133] width 47 height 131
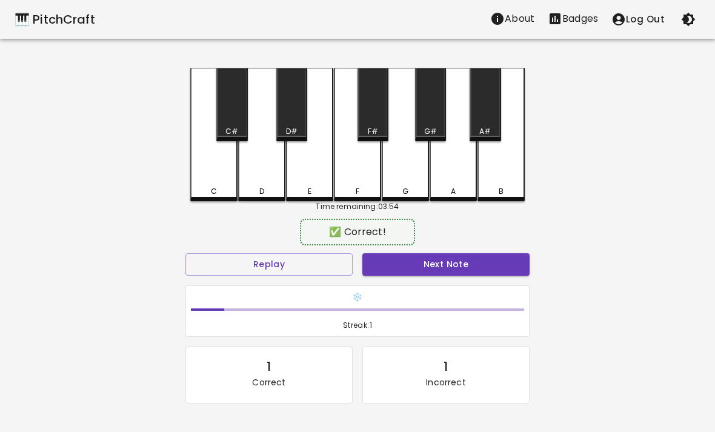
click at [458, 170] on div "A" at bounding box center [452, 134] width 47 height 133
click at [353, 175] on div "F" at bounding box center [357, 134] width 47 height 133
click at [397, 178] on div "G" at bounding box center [405, 134] width 47 height 133
click at [277, 180] on div "D" at bounding box center [261, 134] width 47 height 133
click at [313, 184] on div "E" at bounding box center [309, 134] width 47 height 133
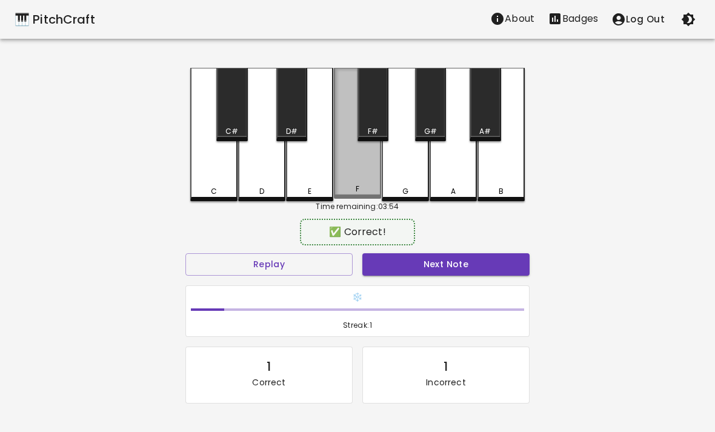
click at [349, 182] on div "F" at bounding box center [357, 133] width 47 height 131
click at [349, 181] on div "F" at bounding box center [357, 133] width 47 height 131
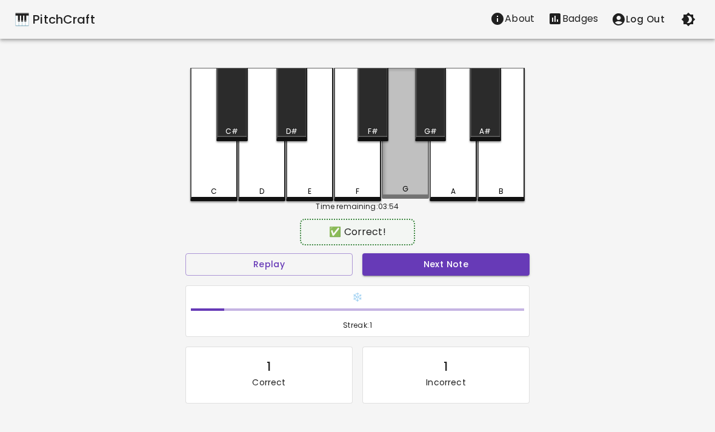
click at [407, 171] on div "G" at bounding box center [405, 133] width 47 height 131
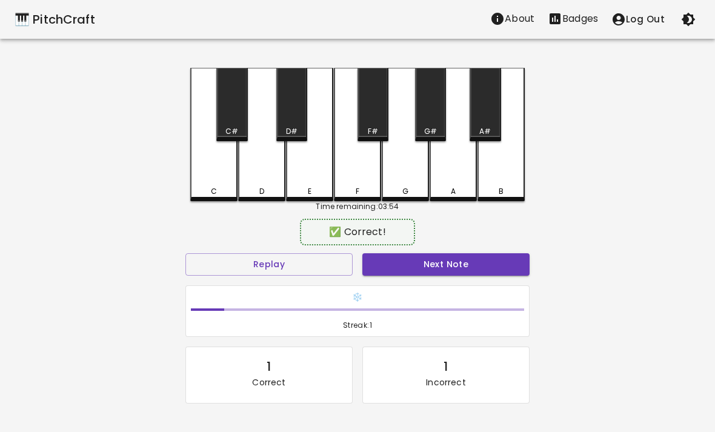
click at [448, 173] on div "A" at bounding box center [452, 134] width 47 height 133
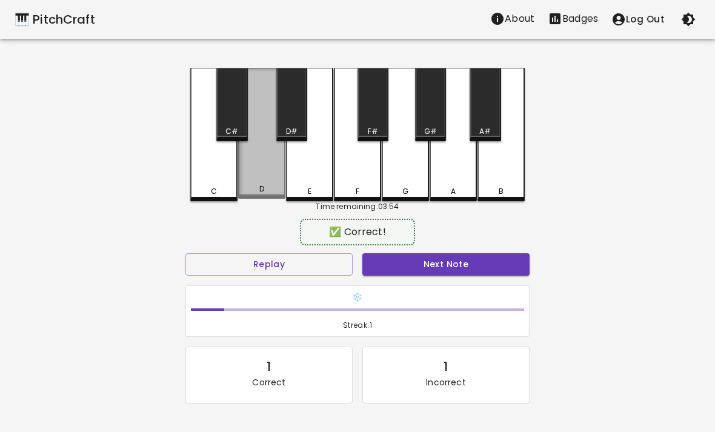
click at [251, 170] on div "D" at bounding box center [261, 133] width 47 height 131
click at [250, 170] on div "D" at bounding box center [261, 133] width 47 height 131
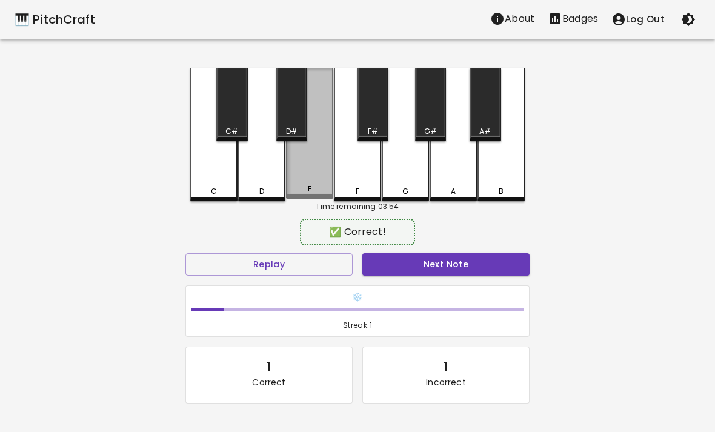
click at [316, 184] on div "E" at bounding box center [309, 133] width 47 height 131
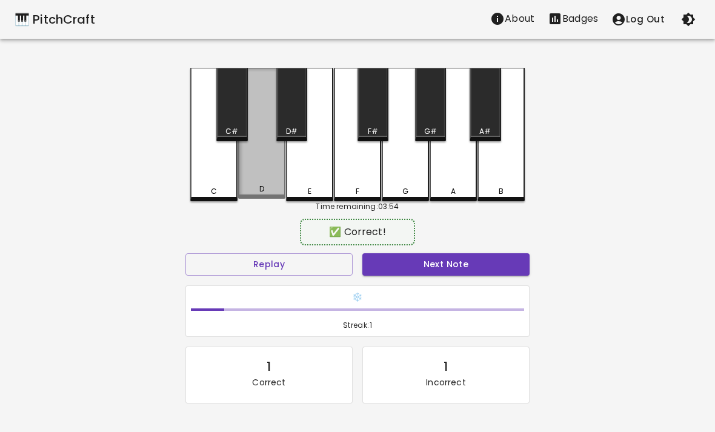
click at [256, 190] on div "D" at bounding box center [261, 189] width 45 height 11
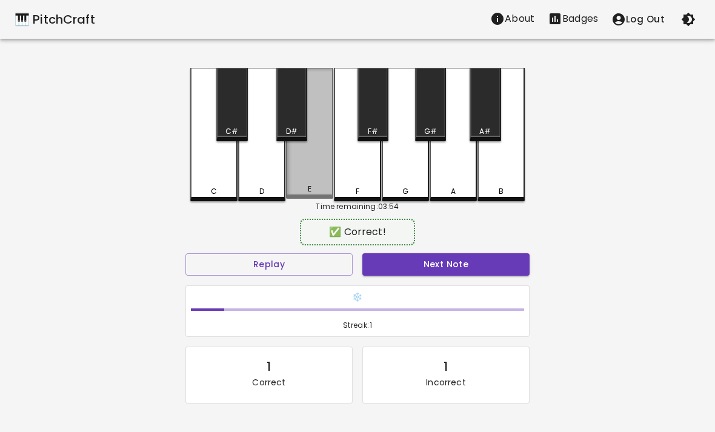
click at [315, 180] on div "E" at bounding box center [309, 133] width 47 height 131
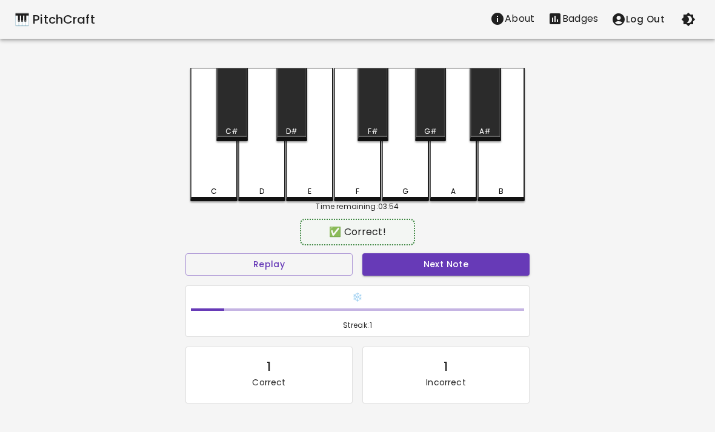
click at [356, 188] on div "F" at bounding box center [358, 191] width 4 height 11
click at [356, 191] on div "F" at bounding box center [358, 191] width 4 height 11
click at [399, 177] on div "G" at bounding box center [405, 134] width 47 height 133
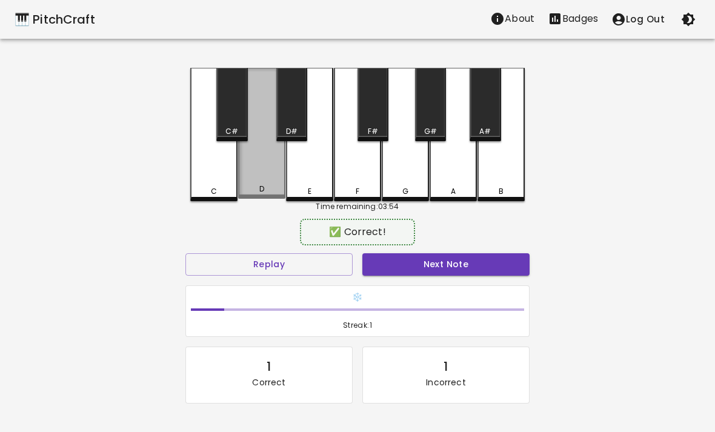
click at [256, 184] on div "D" at bounding box center [261, 133] width 47 height 131
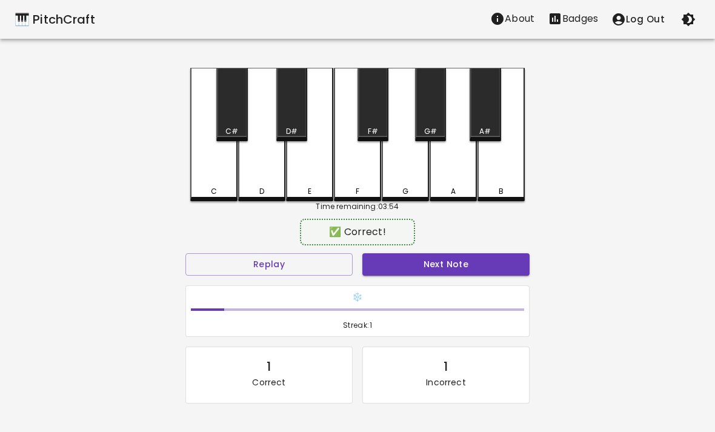
click at [243, 189] on div "D" at bounding box center [261, 191] width 45 height 11
click at [354, 174] on div "F" at bounding box center [357, 134] width 47 height 133
click at [283, 187] on div "D" at bounding box center [261, 191] width 45 height 11
click at [282, 187] on div "D" at bounding box center [261, 191] width 45 height 11
click at [359, 176] on div "F" at bounding box center [357, 134] width 47 height 133
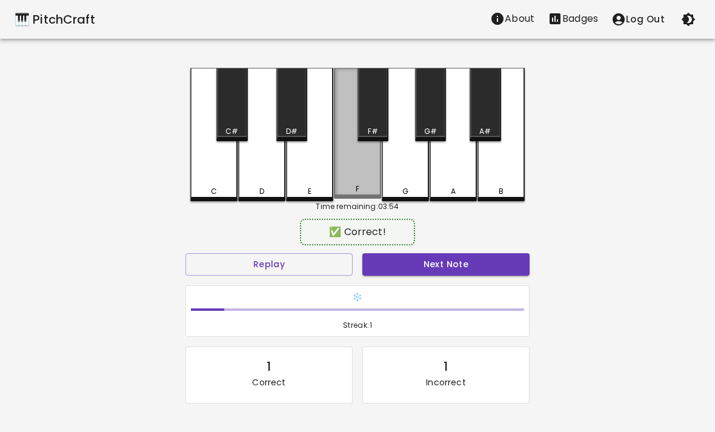
click at [358, 176] on div "F" at bounding box center [357, 133] width 47 height 131
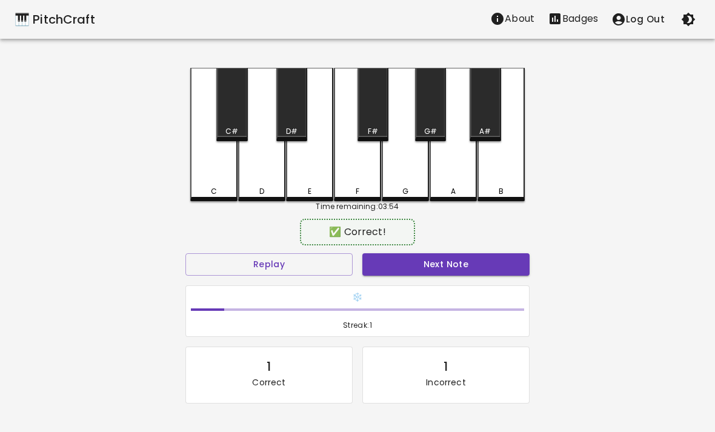
click at [395, 180] on div "G" at bounding box center [405, 134] width 47 height 133
click at [440, 177] on div "A" at bounding box center [452, 134] width 47 height 133
click at [256, 182] on div "D" at bounding box center [261, 134] width 47 height 133
click at [255, 182] on div "D" at bounding box center [261, 134] width 47 height 133
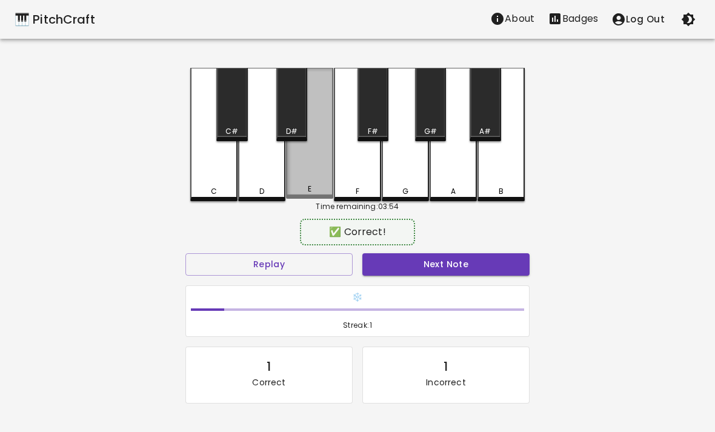
click at [303, 179] on div "E" at bounding box center [309, 133] width 47 height 131
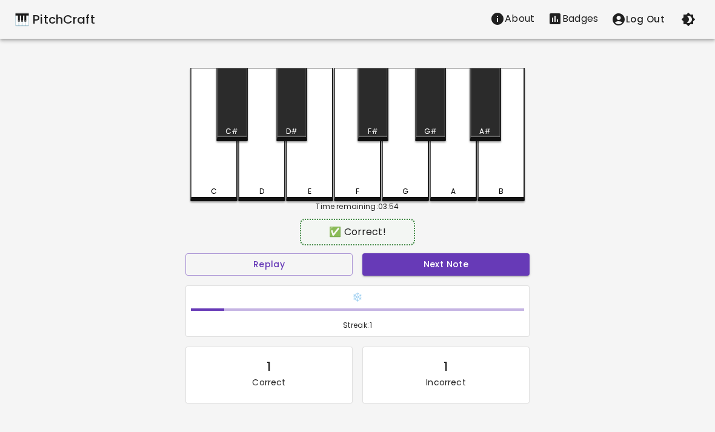
click at [305, 176] on div "E" at bounding box center [309, 134] width 47 height 133
click at [353, 173] on div "F" at bounding box center [357, 134] width 47 height 133
click at [265, 173] on div "D" at bounding box center [261, 134] width 47 height 133
click at [325, 167] on div "E" at bounding box center [309, 134] width 47 height 133
click at [471, 262] on button "Next Note" at bounding box center [445, 264] width 167 height 22
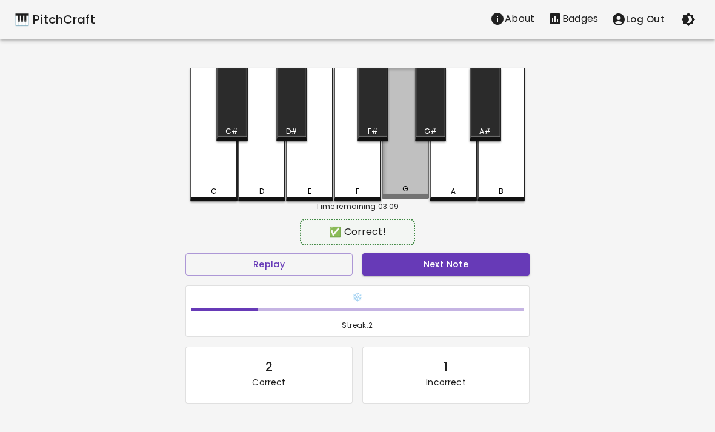
click at [425, 179] on div "G" at bounding box center [405, 133] width 47 height 131
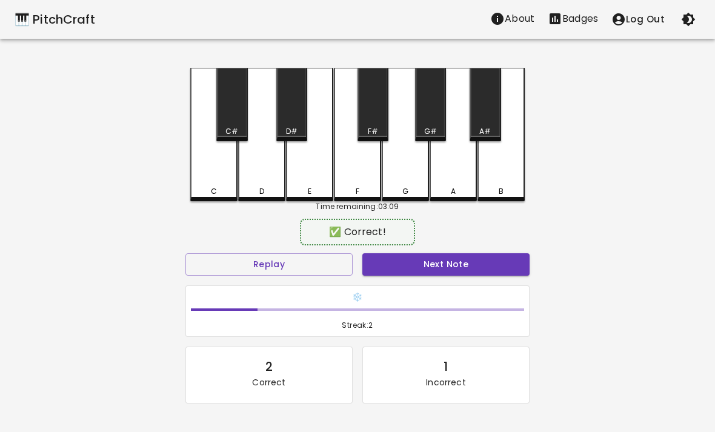
click at [316, 171] on div "E" at bounding box center [309, 134] width 47 height 133
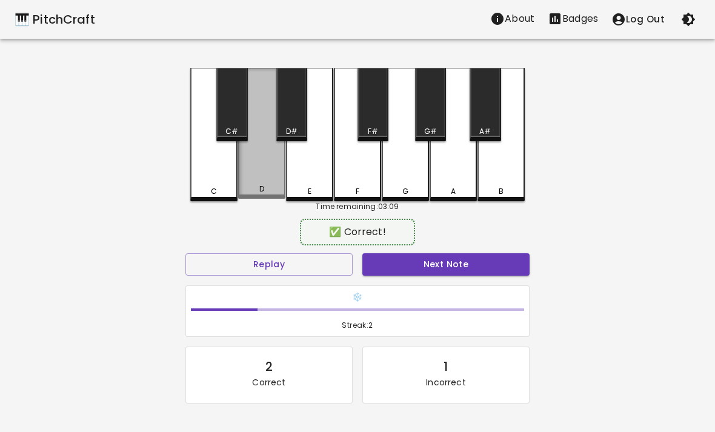
click at [263, 163] on div "D" at bounding box center [261, 133] width 47 height 131
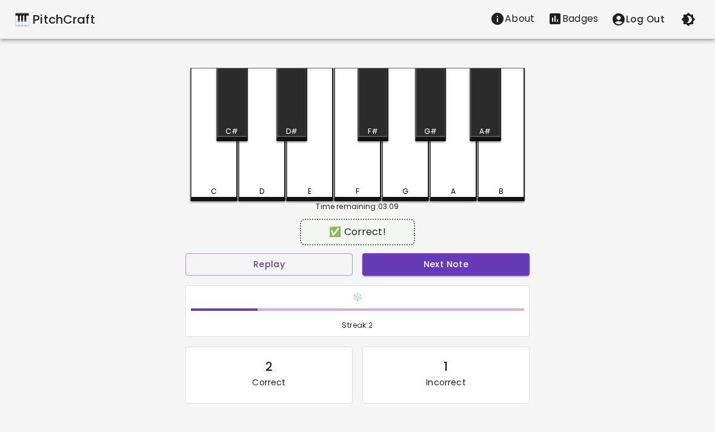
click at [183, 179] on div "C C# D D# E F F# G G# A A# B Time remaining: 03:09 ✅ Correct! Replay Next Note …" at bounding box center [357, 275] width 363 height 414
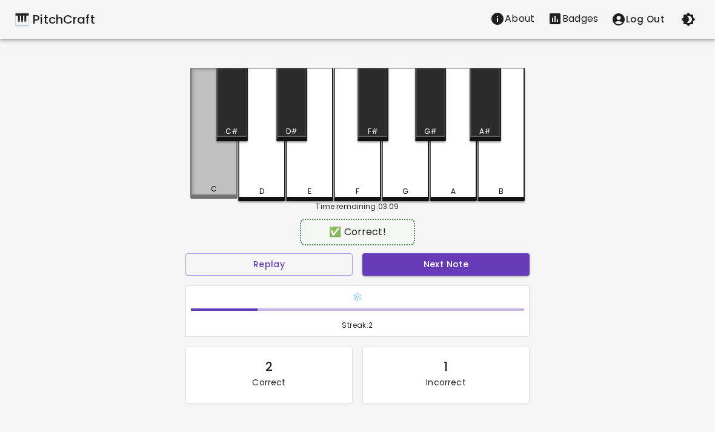
click at [232, 174] on div "C" at bounding box center [213, 133] width 47 height 131
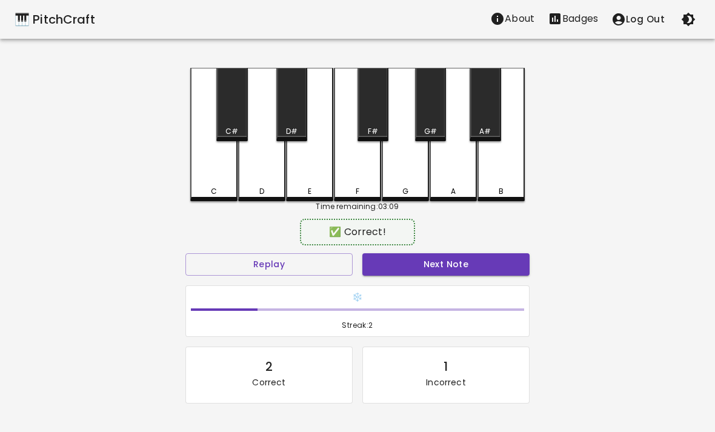
click at [316, 173] on div "E" at bounding box center [309, 134] width 47 height 133
click at [357, 182] on div "F" at bounding box center [357, 134] width 47 height 133
click at [267, 176] on div "D" at bounding box center [261, 134] width 47 height 133
click at [313, 167] on div "E" at bounding box center [309, 134] width 47 height 133
click at [213, 165] on div "C" at bounding box center [213, 134] width 47 height 133
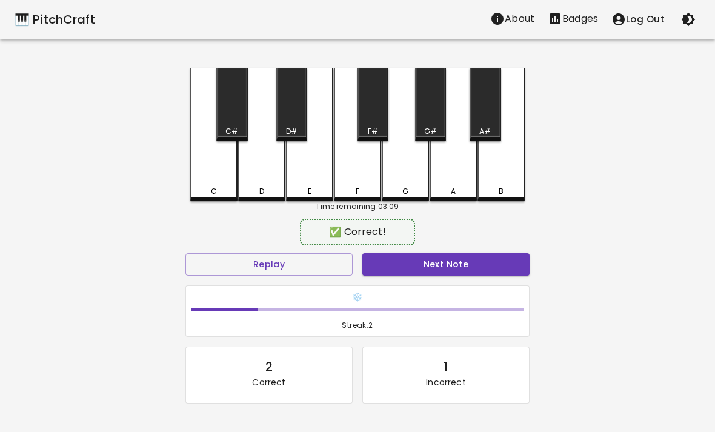
click at [317, 170] on div "E" at bounding box center [309, 134] width 47 height 133
click at [297, 185] on div "E" at bounding box center [309, 134] width 47 height 133
click at [211, 173] on div "C" at bounding box center [213, 134] width 47 height 133
click at [236, 104] on div "C#" at bounding box center [231, 104] width 31 height 73
click at [251, 171] on div "D" at bounding box center [261, 134] width 47 height 133
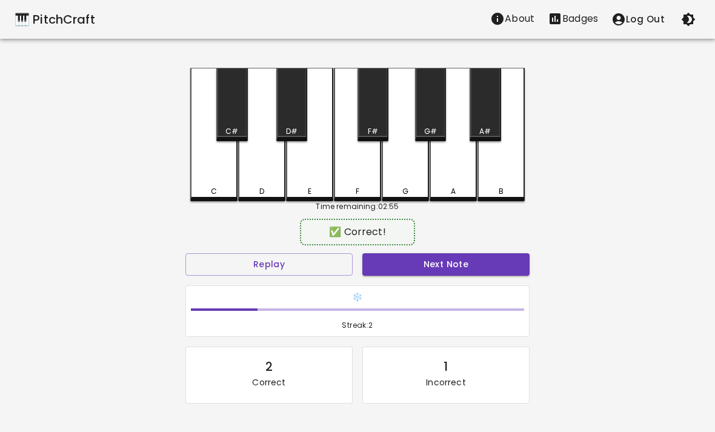
click at [478, 253] on button "Next Note" at bounding box center [445, 264] width 167 height 22
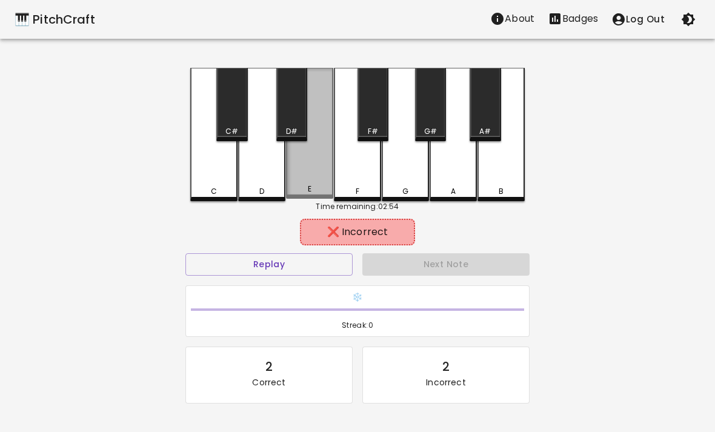
click at [317, 165] on div "E" at bounding box center [309, 133] width 47 height 131
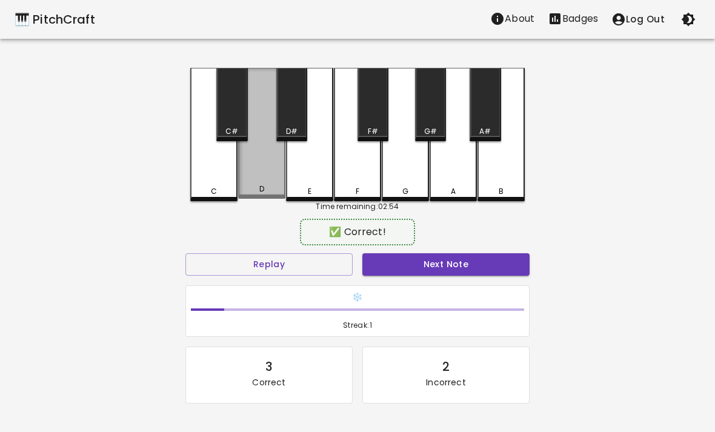
click at [252, 184] on div "D" at bounding box center [261, 133] width 47 height 131
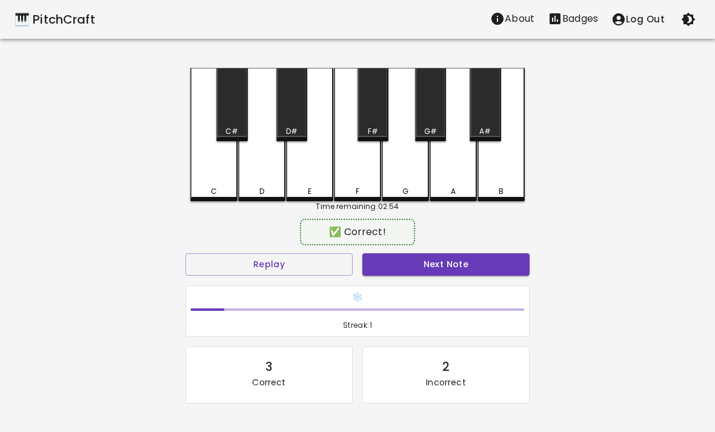
click at [408, 273] on button "Next Note" at bounding box center [445, 264] width 167 height 22
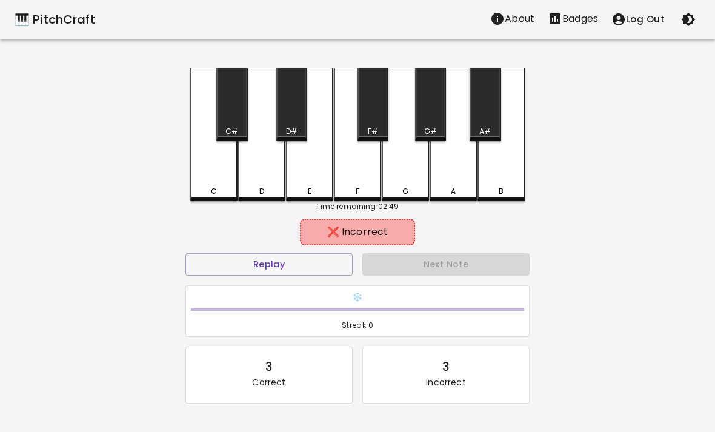
click at [452, 188] on div "A" at bounding box center [453, 191] width 5 height 11
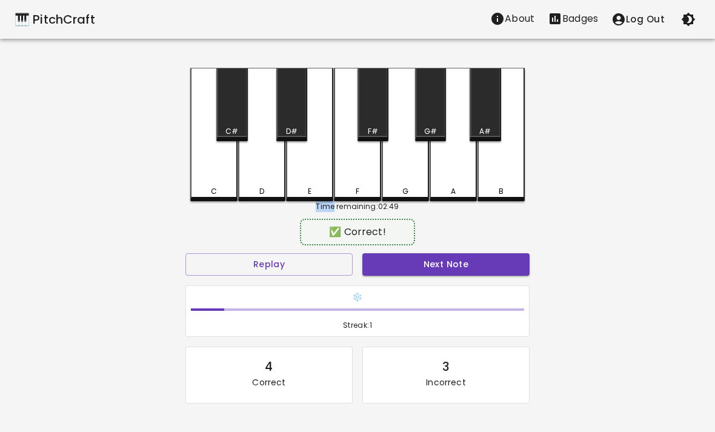
click at [420, 160] on div "G" at bounding box center [405, 134] width 47 height 133
click at [321, 147] on div "E" at bounding box center [309, 134] width 47 height 133
click at [281, 172] on div "D" at bounding box center [261, 134] width 47 height 133
click at [314, 165] on div "E" at bounding box center [309, 134] width 47 height 133
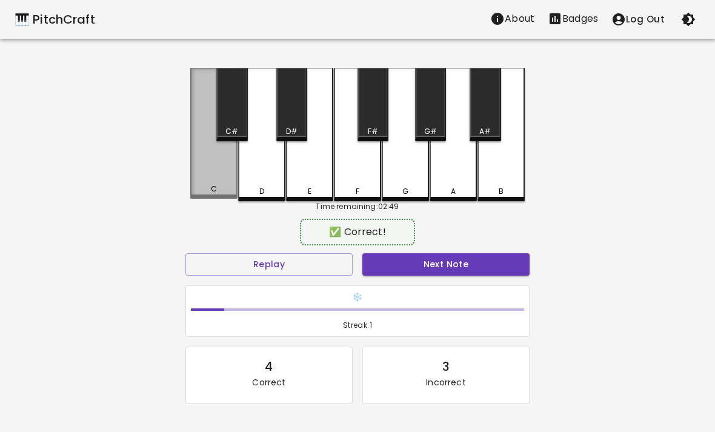
click at [211, 168] on div "C" at bounding box center [213, 133] width 47 height 131
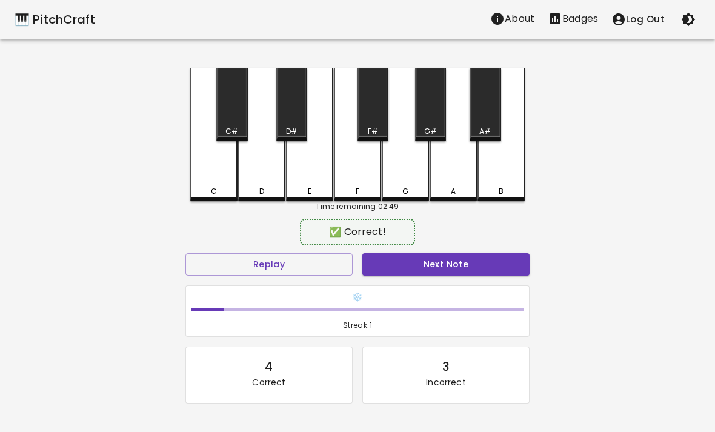
click at [328, 153] on div "E" at bounding box center [309, 134] width 47 height 133
click at [259, 180] on div "D" at bounding box center [261, 134] width 47 height 133
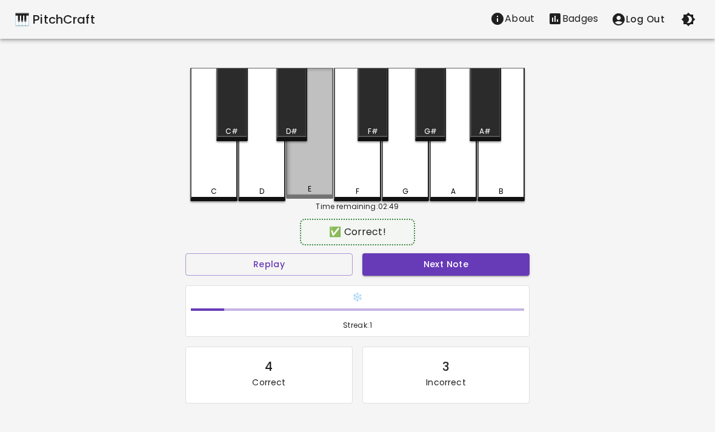
click at [326, 176] on div "E" at bounding box center [309, 133] width 47 height 131
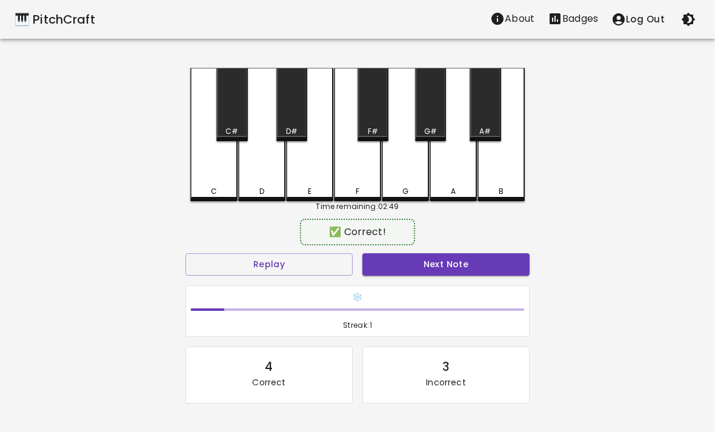
click at [217, 163] on div "C" at bounding box center [213, 134] width 47 height 133
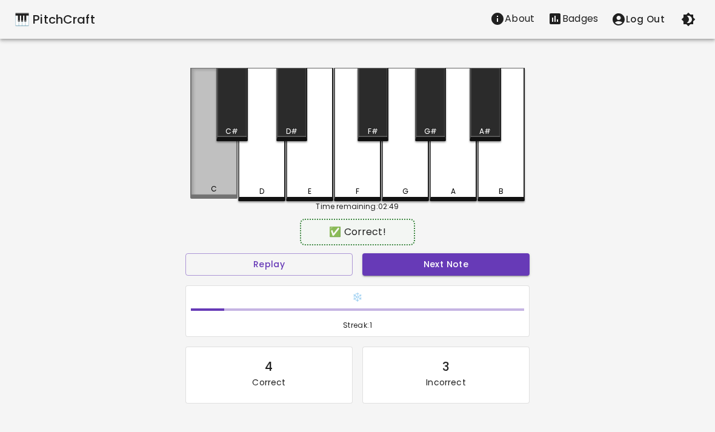
click at [208, 194] on div "C" at bounding box center [213, 189] width 45 height 11
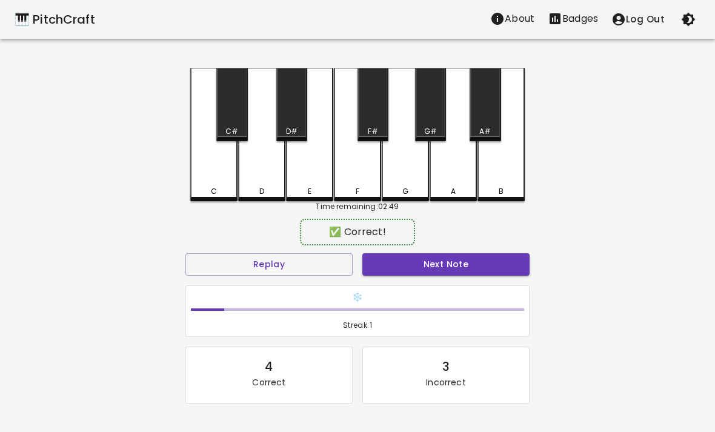
click at [410, 159] on div "G" at bounding box center [405, 134] width 47 height 133
click at [288, 173] on div "E" at bounding box center [309, 134] width 47 height 133
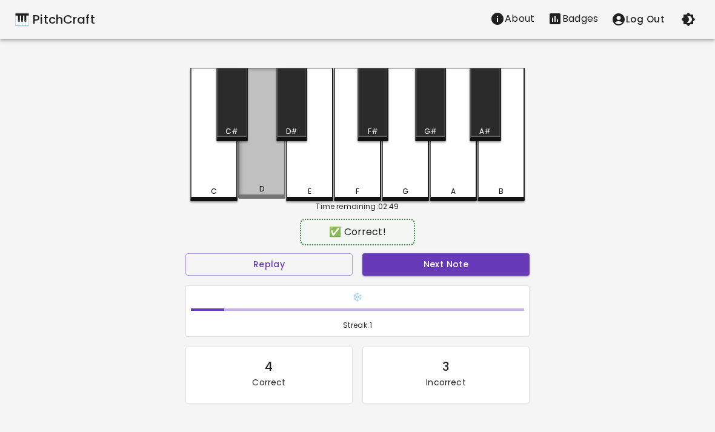
click at [260, 165] on div "D" at bounding box center [261, 133] width 47 height 131
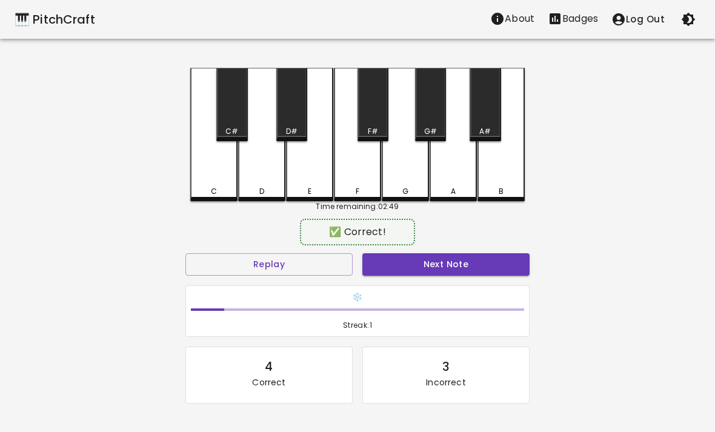
click at [202, 167] on div "C" at bounding box center [213, 134] width 47 height 133
click at [252, 168] on div "D" at bounding box center [261, 134] width 47 height 133
click at [299, 178] on div "E" at bounding box center [309, 134] width 47 height 133
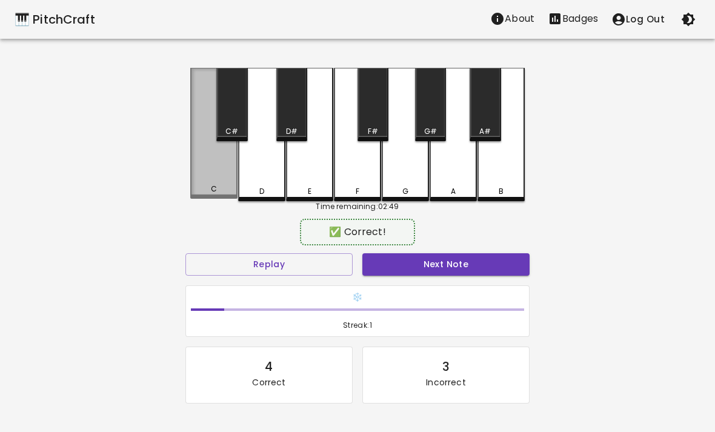
click at [216, 180] on div "C" at bounding box center [213, 133] width 47 height 131
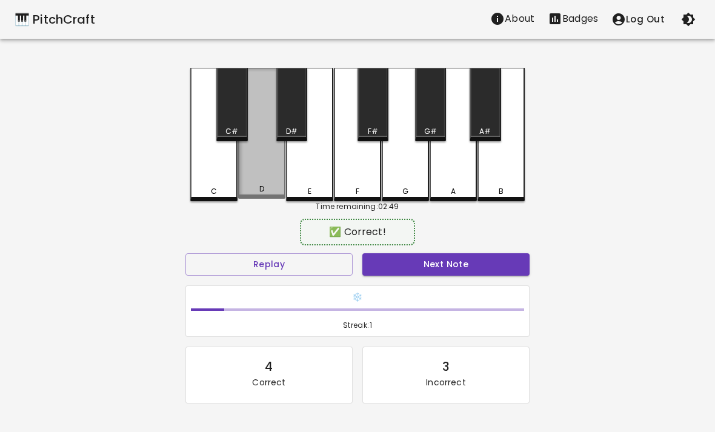
click at [263, 176] on div "D" at bounding box center [261, 133] width 47 height 131
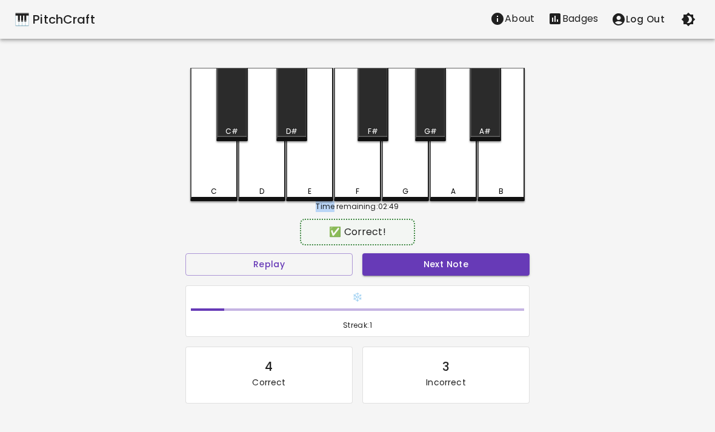
click at [256, 142] on div "D" at bounding box center [261, 134] width 47 height 133
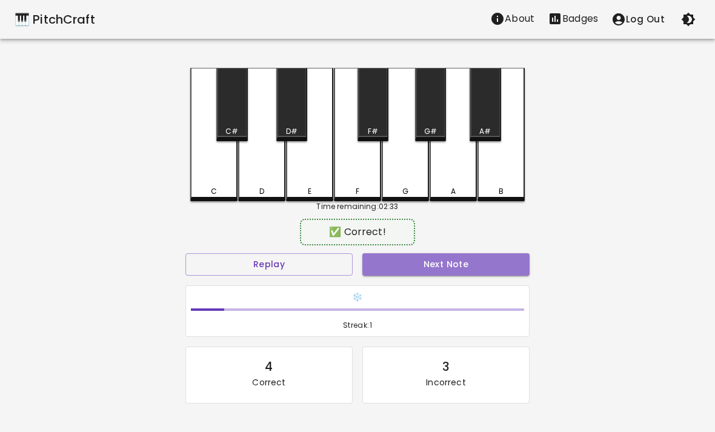
click at [480, 266] on button "Next Note" at bounding box center [445, 264] width 167 height 22
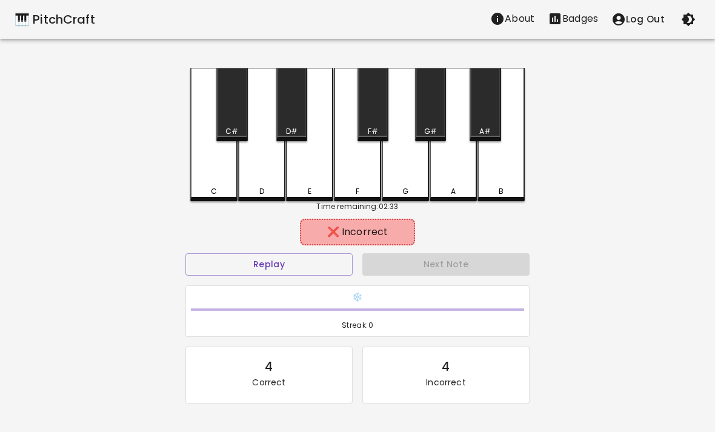
click at [507, 166] on div "B" at bounding box center [500, 134] width 47 height 133
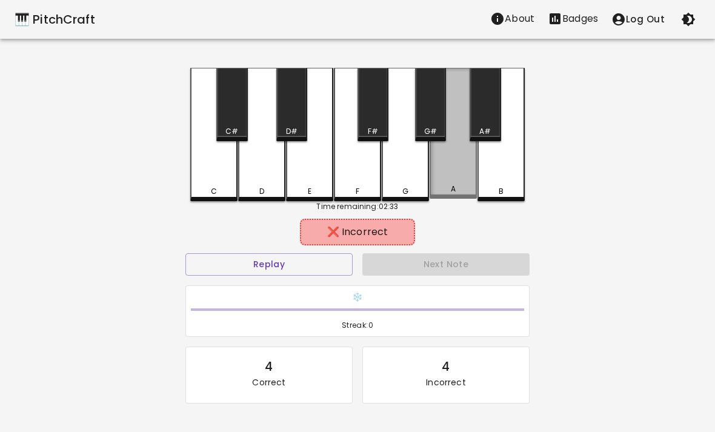
click at [445, 176] on div "A" at bounding box center [452, 133] width 47 height 131
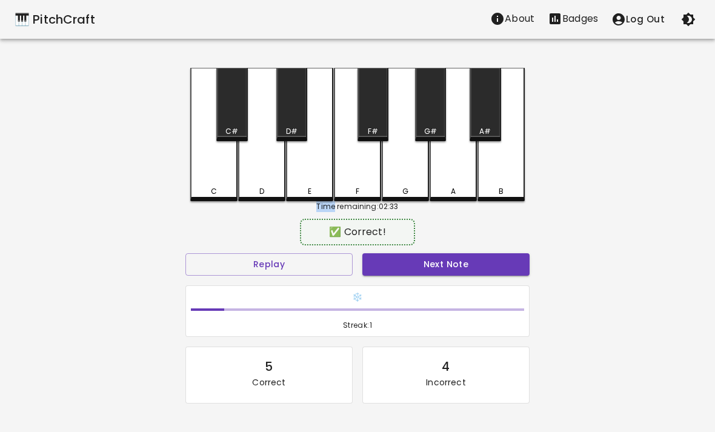
click at [445, 297] on h6 "❄️" at bounding box center [357, 297] width 333 height 13
click at [445, 296] on h6 "❄️" at bounding box center [357, 297] width 333 height 13
click at [446, 272] on button "Next Note" at bounding box center [445, 264] width 167 height 22
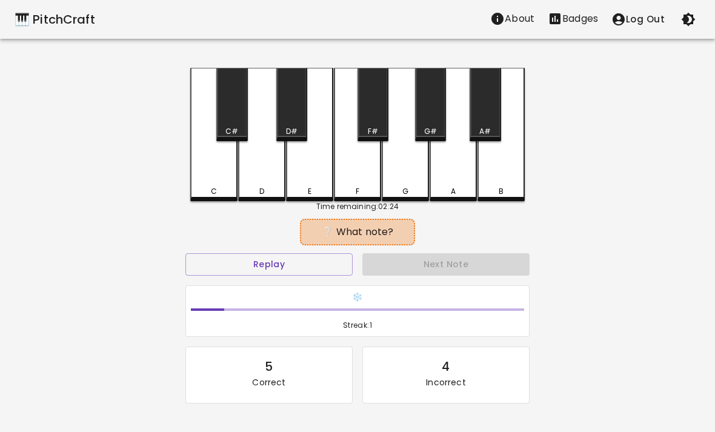
click at [250, 263] on button "Replay" at bounding box center [268, 264] width 167 height 22
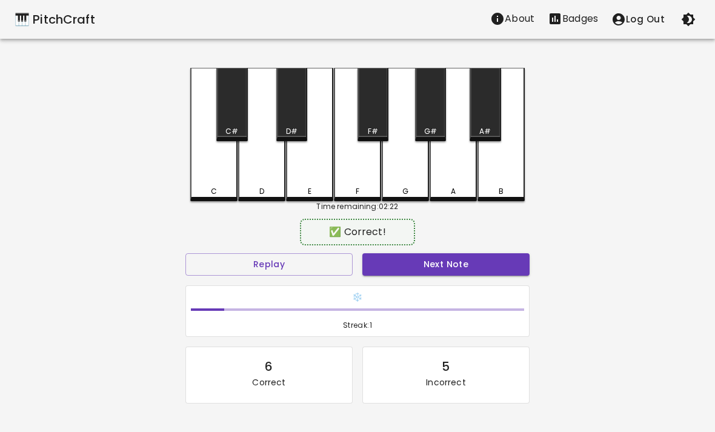
click at [224, 173] on div "C" at bounding box center [213, 134] width 47 height 133
click at [420, 259] on button "Next Note" at bounding box center [445, 264] width 167 height 22
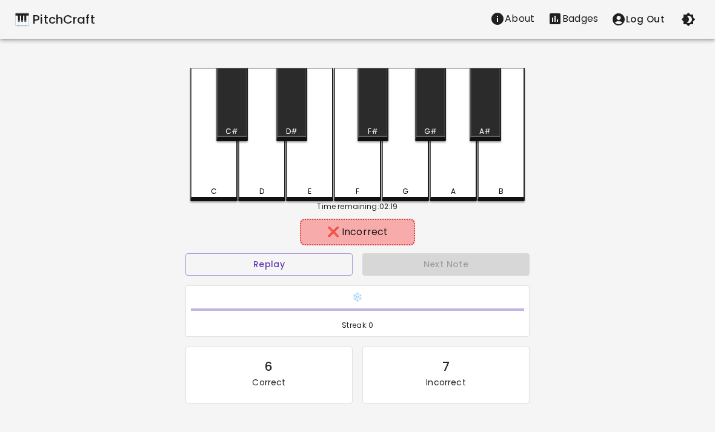
click at [401, 212] on div "C C# D D# E F F# G G# A A# B Time remaining: 02:19 ❌ Incorrect Replay Next Note…" at bounding box center [357, 275] width 363 height 414
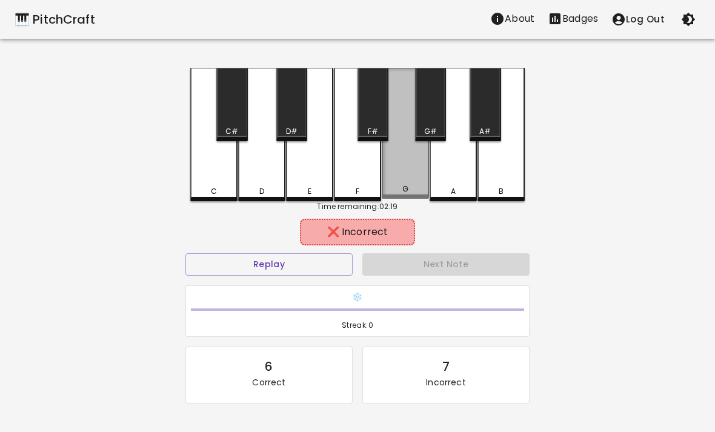
click at [401, 212] on div "C C# D D# E F F# G G# A A# B Time remaining: 02:19 ❌ Incorrect Replay Next Note…" at bounding box center [357, 275] width 363 height 414
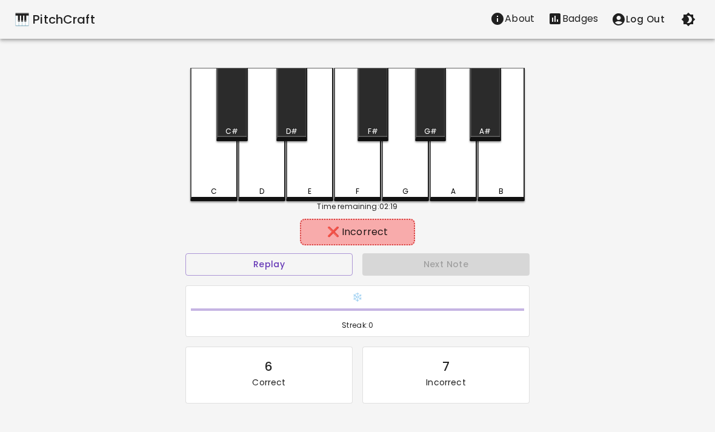
click at [363, 165] on div "F" at bounding box center [357, 134] width 47 height 133
click at [437, 277] on div "Next Note" at bounding box center [445, 264] width 177 height 32
click at [314, 169] on div "E" at bounding box center [309, 134] width 47 height 133
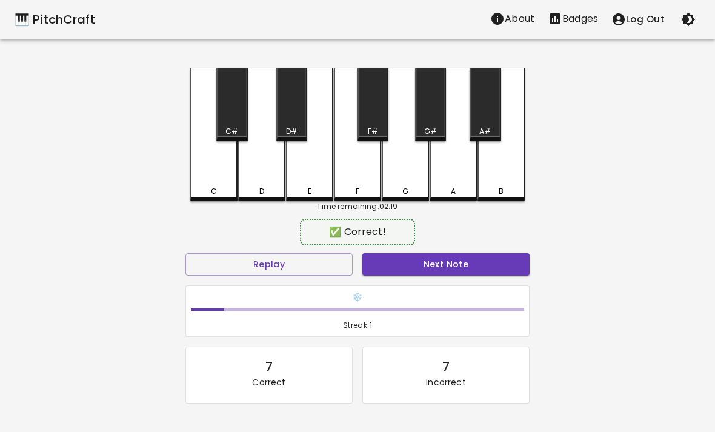
click at [437, 259] on button "Next Note" at bounding box center [445, 264] width 167 height 22
click at [199, 167] on div "C" at bounding box center [213, 134] width 47 height 133
click at [466, 263] on button "Next Note" at bounding box center [445, 264] width 167 height 22
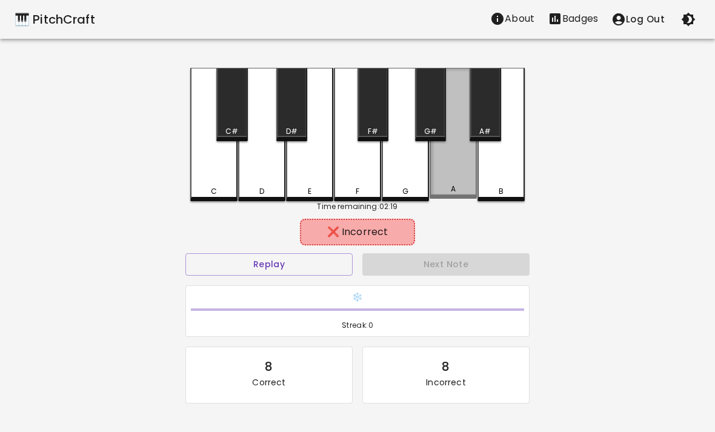
click at [435, 165] on div "A" at bounding box center [452, 133] width 47 height 131
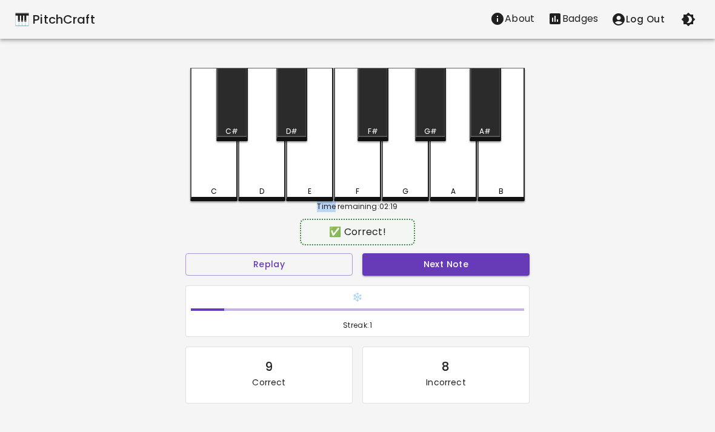
click at [441, 273] on button "Next Note" at bounding box center [445, 264] width 167 height 22
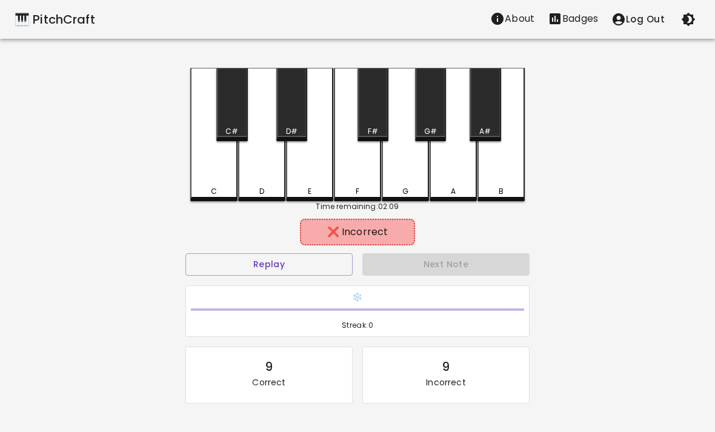
click at [463, 184] on div "A" at bounding box center [452, 134] width 47 height 133
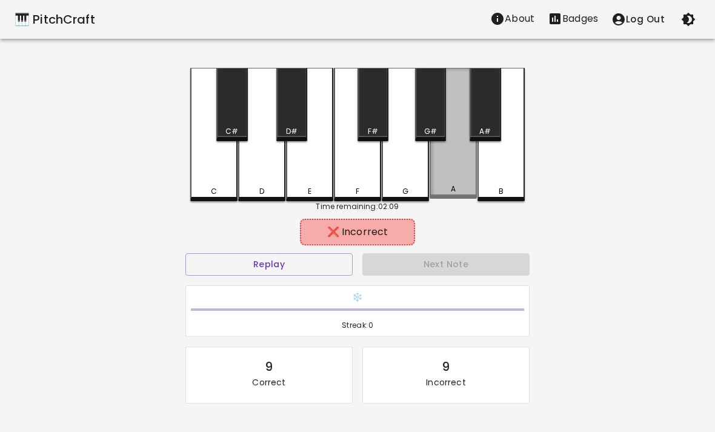
click at [463, 184] on div "A" at bounding box center [452, 133] width 47 height 131
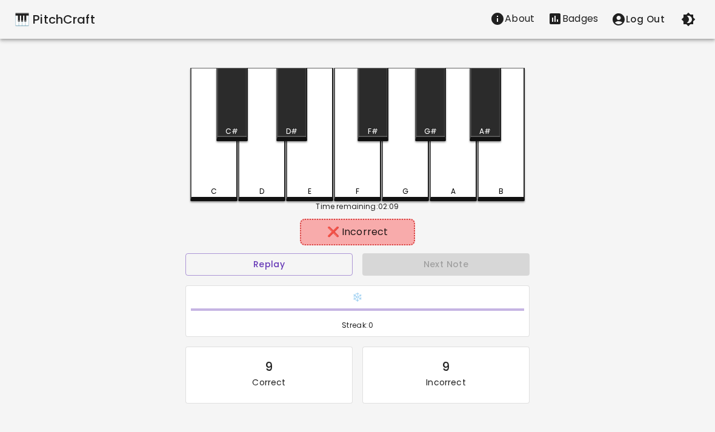
click at [452, 174] on div "A" at bounding box center [452, 134] width 47 height 133
click at [369, 154] on div "F" at bounding box center [357, 134] width 47 height 133
click at [454, 174] on div "A" at bounding box center [452, 134] width 47 height 133
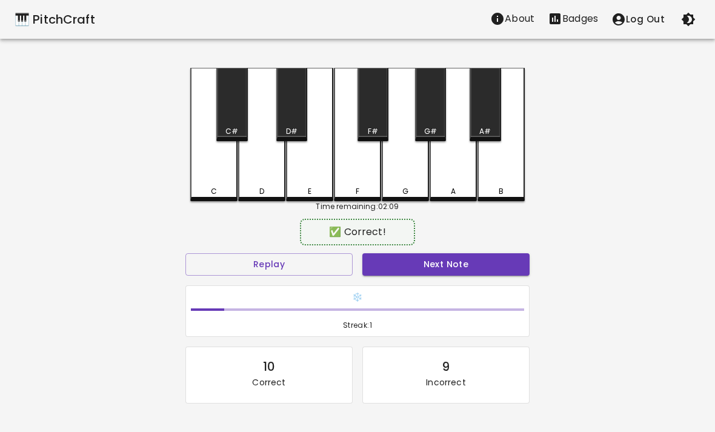
click at [324, 170] on div "E" at bounding box center [309, 134] width 47 height 133
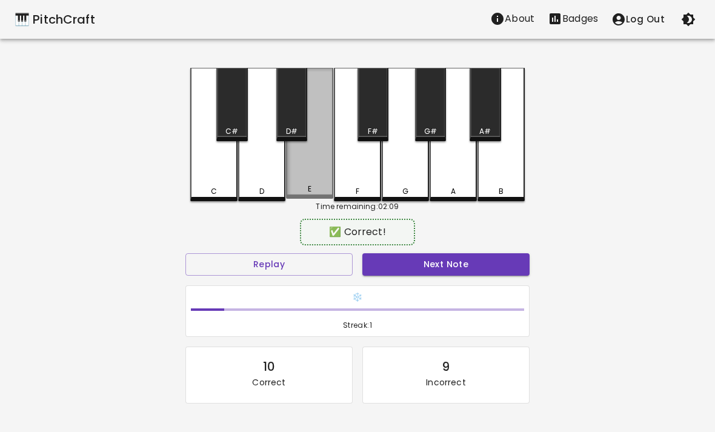
click at [311, 161] on div "E" at bounding box center [309, 133] width 47 height 131
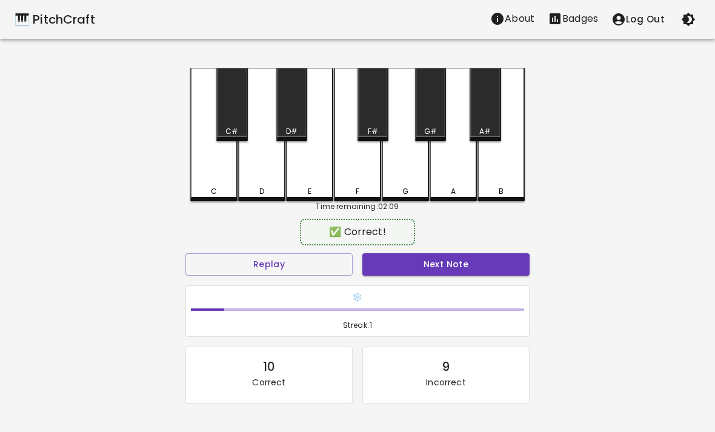
click at [200, 197] on div "C" at bounding box center [213, 134] width 47 height 133
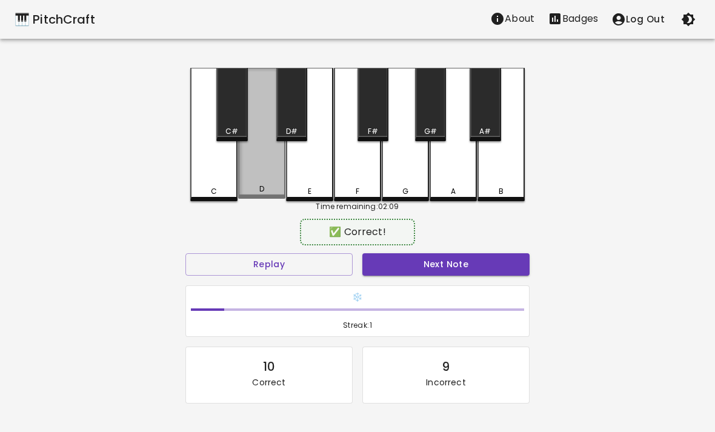
click at [266, 173] on div "D" at bounding box center [261, 133] width 47 height 131
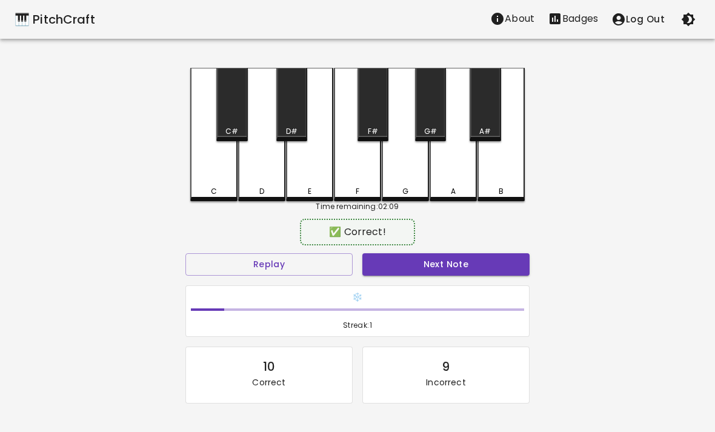
click at [266, 173] on div "D" at bounding box center [261, 134] width 47 height 133
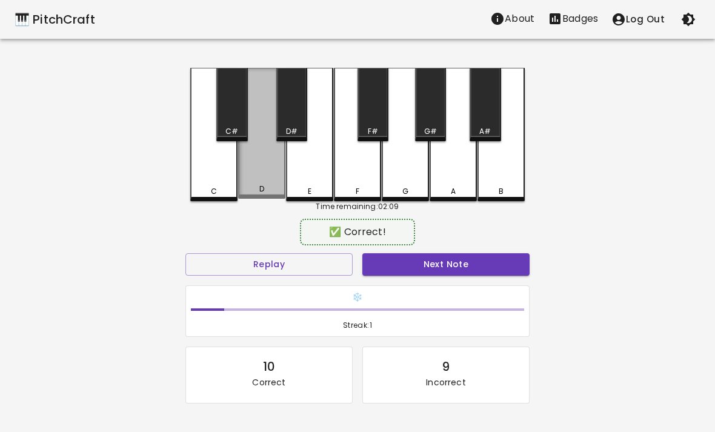
click at [268, 167] on div "D" at bounding box center [261, 133] width 47 height 131
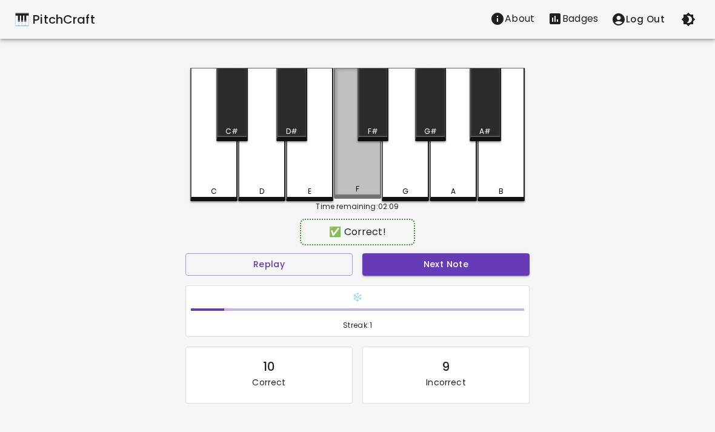
click at [335, 167] on div "F" at bounding box center [357, 133] width 47 height 131
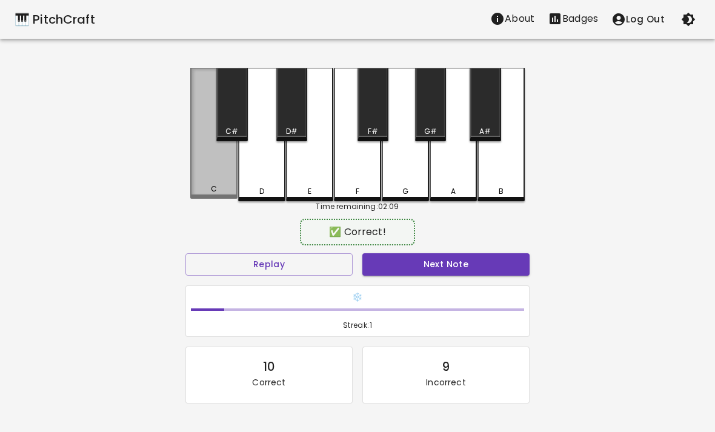
click at [208, 177] on div "C" at bounding box center [213, 133] width 47 height 131
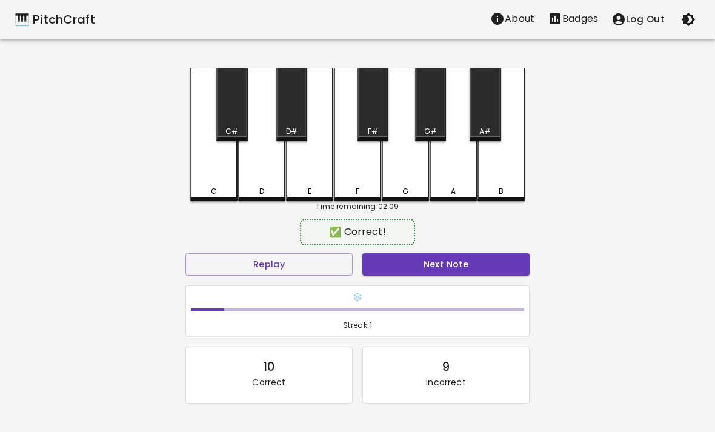
click at [475, 260] on button "Next Note" at bounding box center [445, 264] width 167 height 22
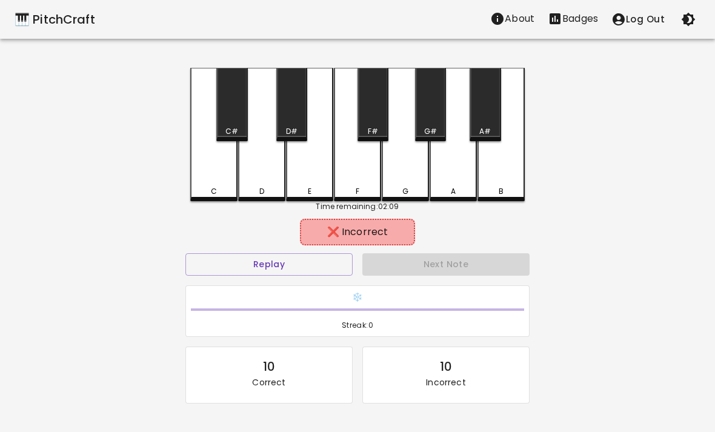
click at [440, 184] on div "A" at bounding box center [452, 134] width 47 height 133
click at [440, 183] on div "A" at bounding box center [452, 134] width 47 height 133
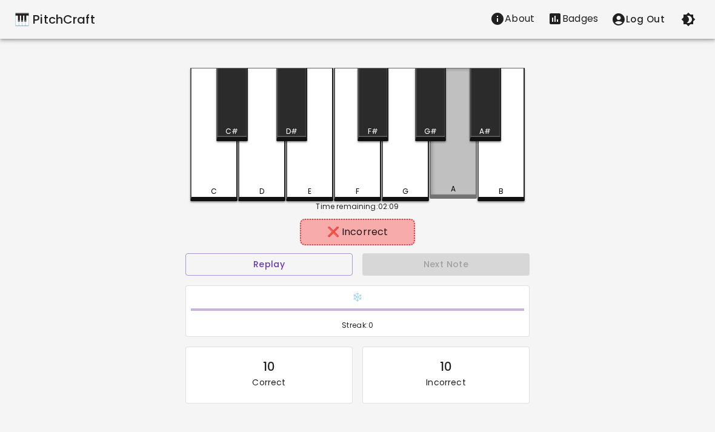
click at [459, 172] on div "A" at bounding box center [452, 133] width 47 height 131
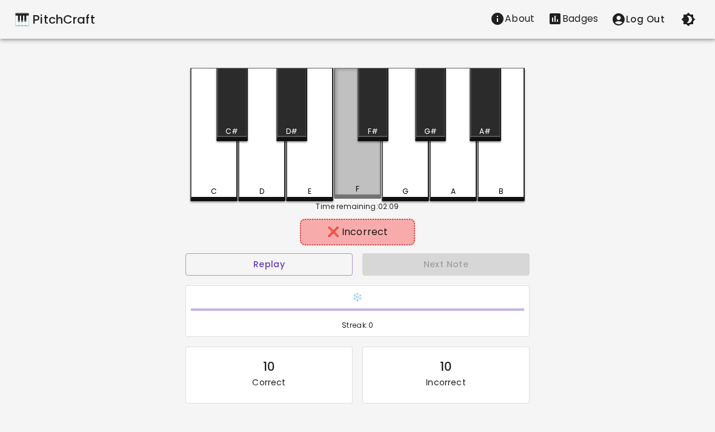
click at [359, 165] on div "F" at bounding box center [357, 133] width 47 height 131
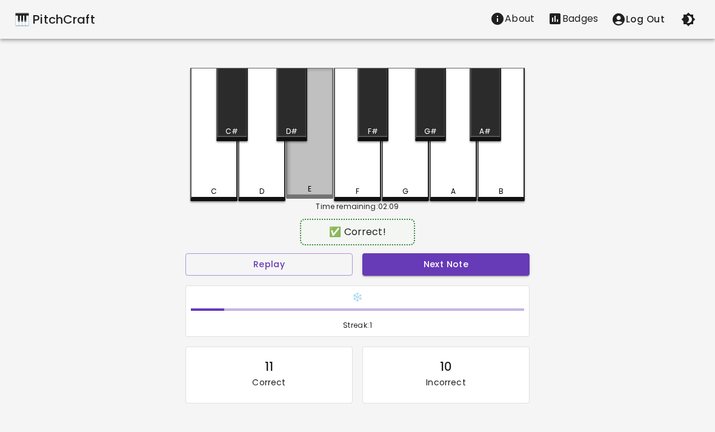
click at [320, 171] on div "E" at bounding box center [309, 133] width 47 height 131
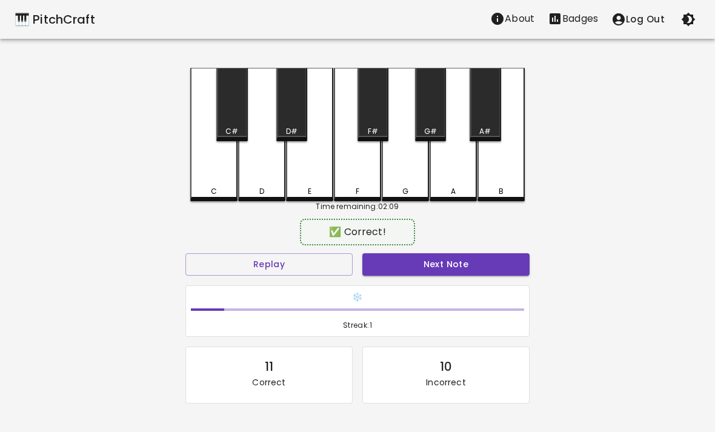
click at [321, 167] on div "E" at bounding box center [309, 134] width 47 height 133
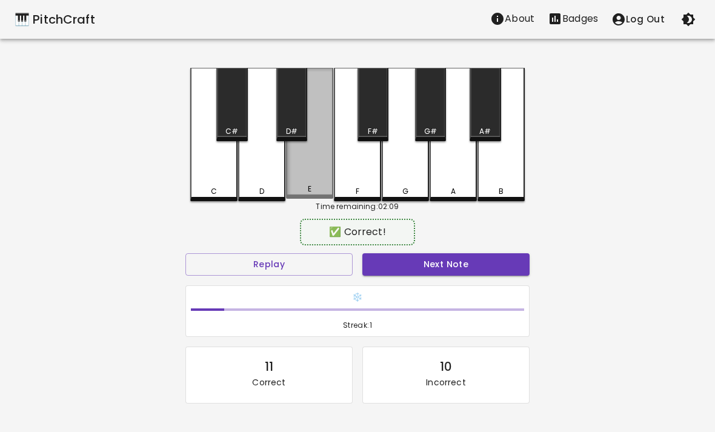
click at [321, 167] on div "E" at bounding box center [309, 133] width 47 height 131
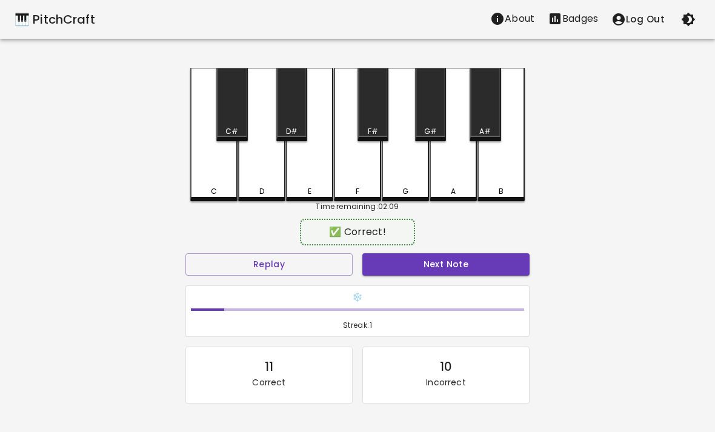
click at [431, 267] on button "Next Note" at bounding box center [445, 264] width 167 height 22
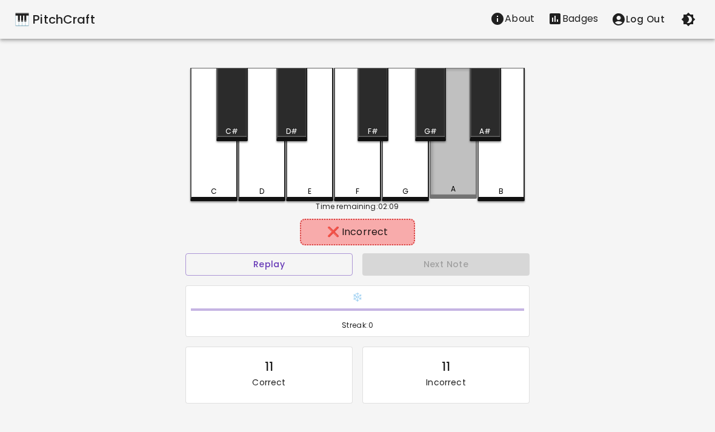
click at [455, 180] on div "A" at bounding box center [452, 133] width 47 height 131
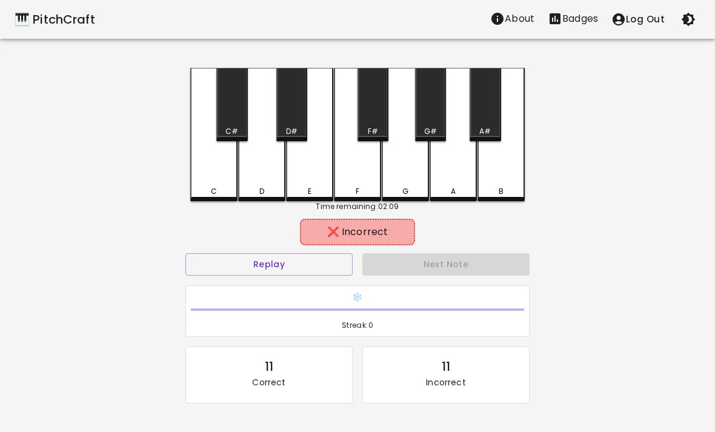
click at [455, 180] on div "A" at bounding box center [452, 134] width 47 height 133
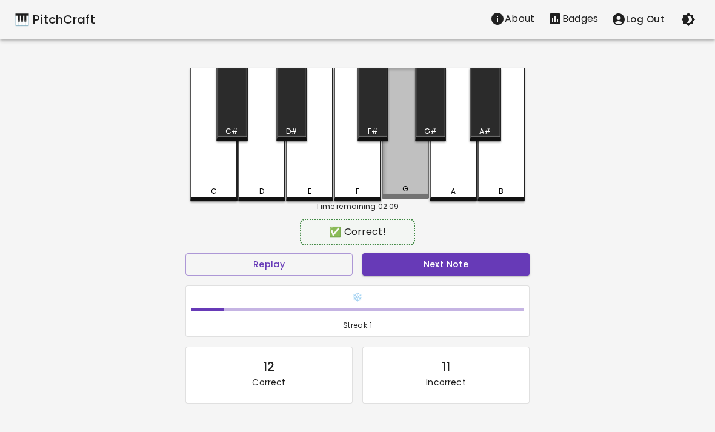
click at [395, 171] on div "G" at bounding box center [405, 133] width 47 height 131
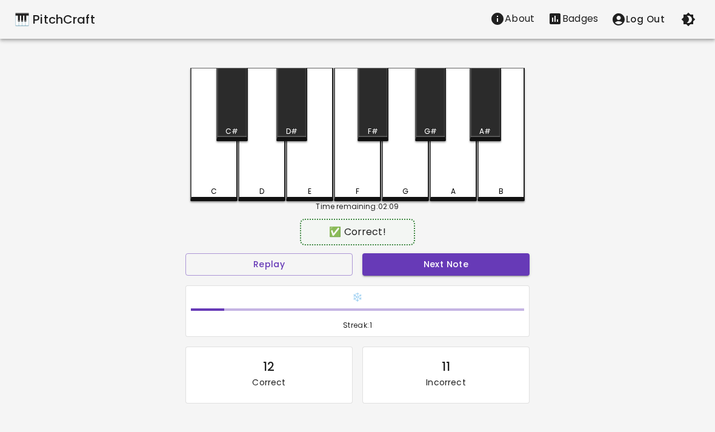
click at [311, 177] on div "E" at bounding box center [309, 134] width 47 height 133
click at [285, 162] on div "D" at bounding box center [261, 134] width 47 height 133
click at [414, 286] on div "❄️ Streak: 1" at bounding box center [357, 311] width 343 height 51
click at [441, 270] on button "Next Note" at bounding box center [445, 264] width 167 height 22
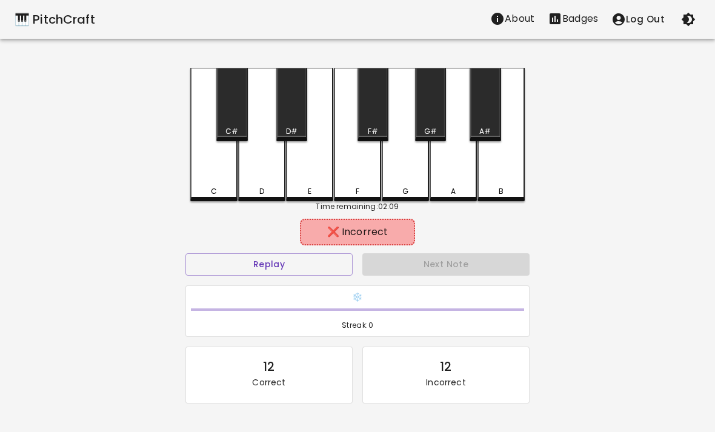
click at [404, 168] on div "G" at bounding box center [405, 134] width 47 height 133
click at [404, 167] on div "G" at bounding box center [405, 134] width 47 height 133
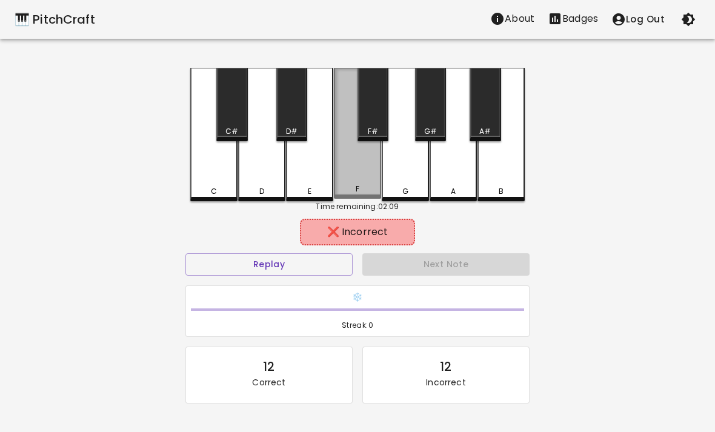
click at [358, 169] on div "F" at bounding box center [357, 133] width 47 height 131
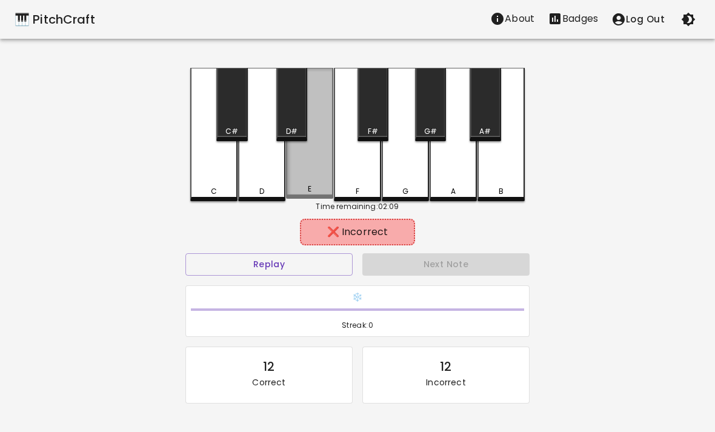
click at [302, 167] on div "E" at bounding box center [309, 133] width 47 height 131
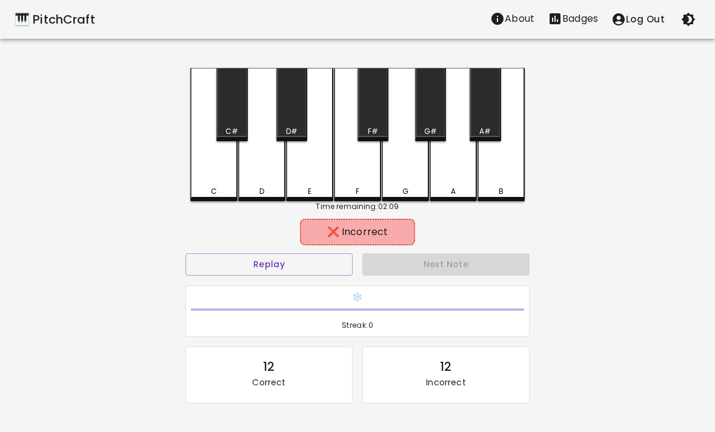
click at [256, 176] on div "D" at bounding box center [261, 134] width 47 height 133
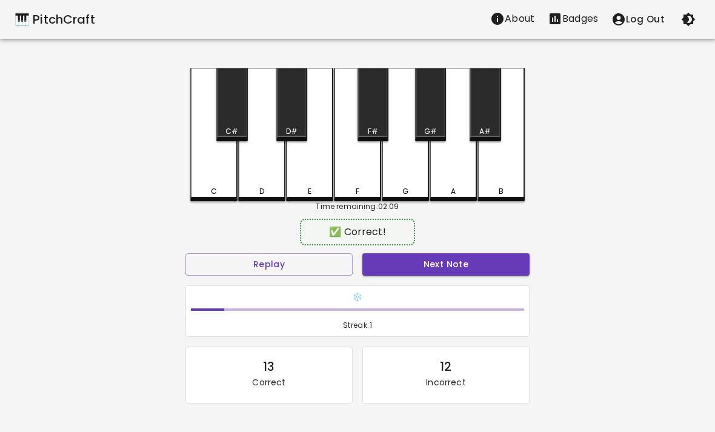
click at [215, 184] on div "C" at bounding box center [213, 134] width 47 height 133
click at [323, 169] on div "E" at bounding box center [309, 134] width 47 height 133
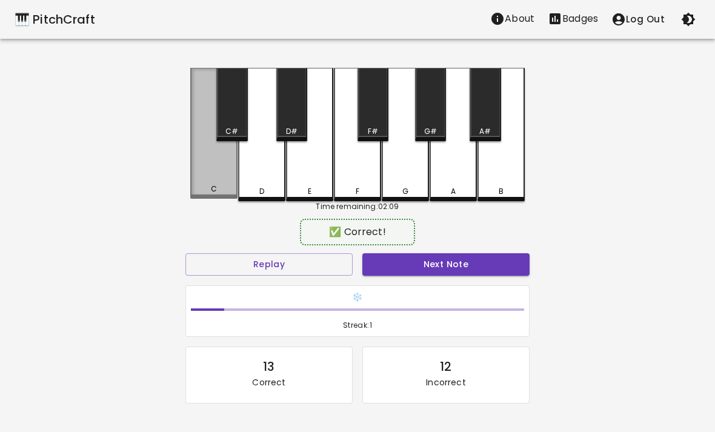
click at [210, 184] on div "C" at bounding box center [213, 133] width 47 height 131
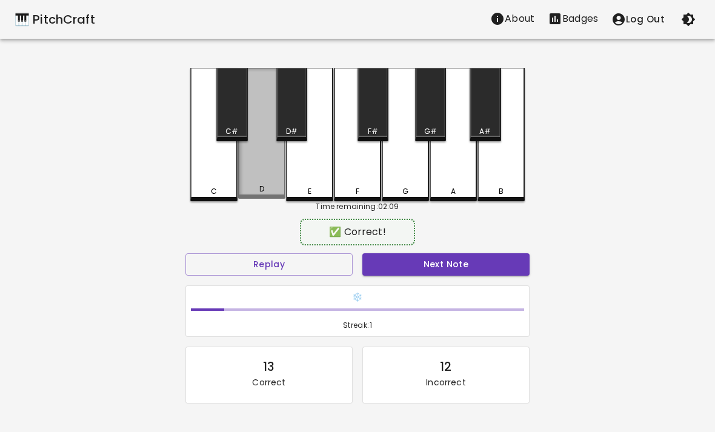
click at [265, 175] on div "D" at bounding box center [261, 133] width 47 height 131
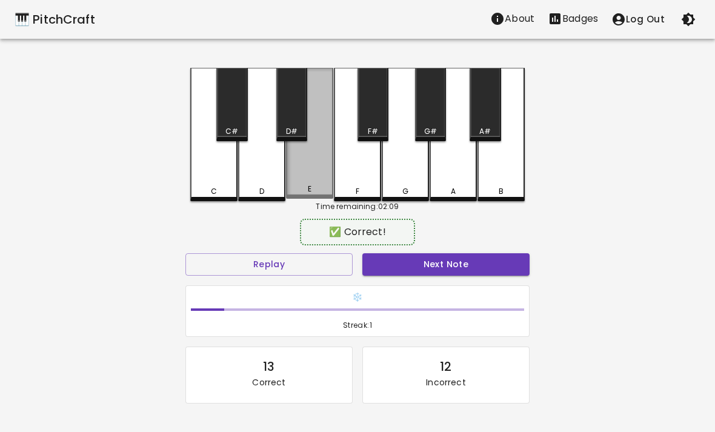
click at [302, 167] on div "E" at bounding box center [309, 133] width 47 height 131
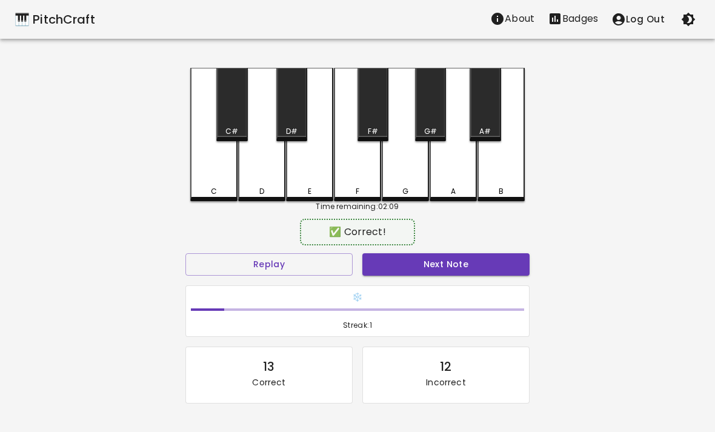
click at [423, 286] on div "❄️ Streak: 1" at bounding box center [357, 311] width 343 height 51
click at [414, 273] on button "Next Note" at bounding box center [445, 264] width 167 height 22
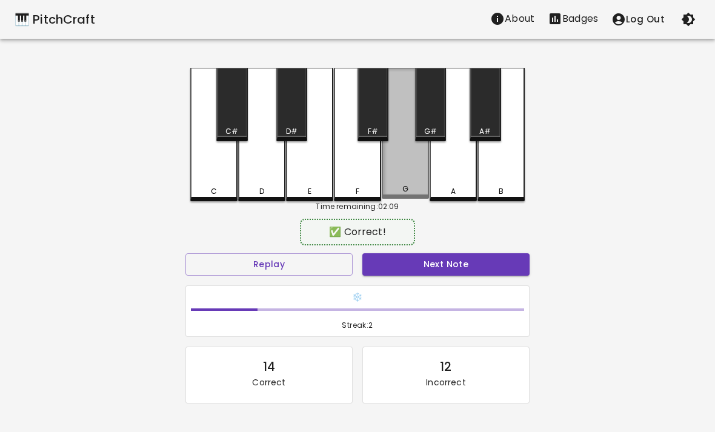
click at [414, 170] on div "G" at bounding box center [405, 133] width 47 height 131
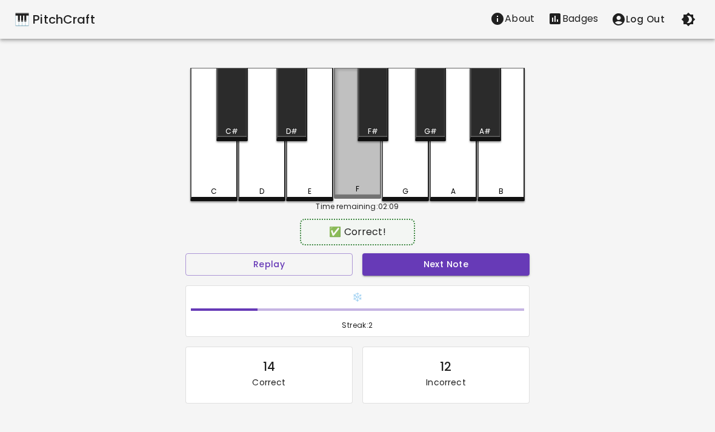
click at [363, 184] on div "F" at bounding box center [357, 133] width 47 height 131
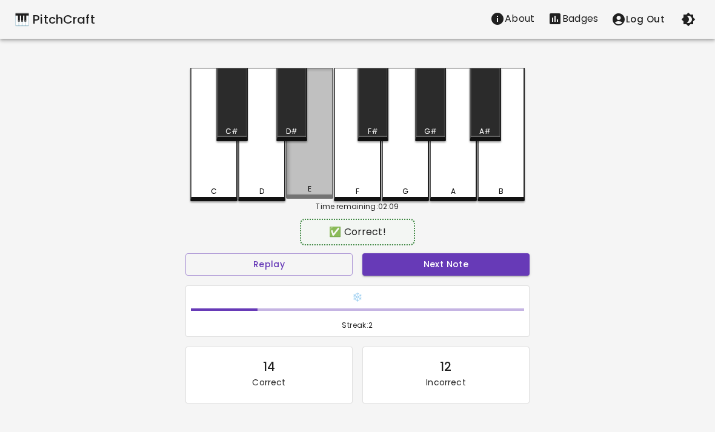
click at [318, 168] on div "E" at bounding box center [309, 133] width 47 height 131
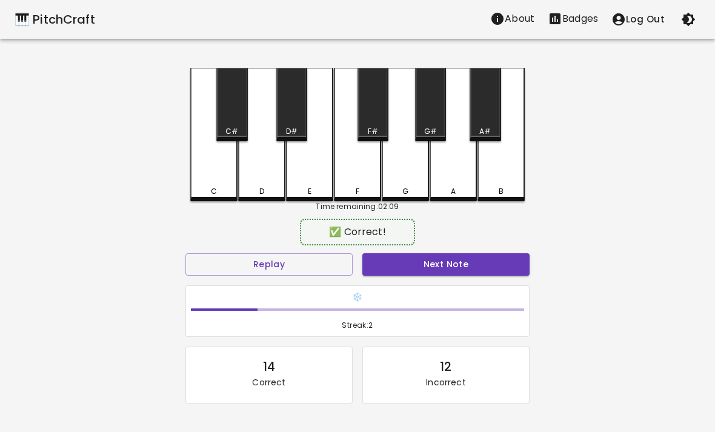
click at [475, 261] on button "Next Note" at bounding box center [445, 264] width 167 height 22
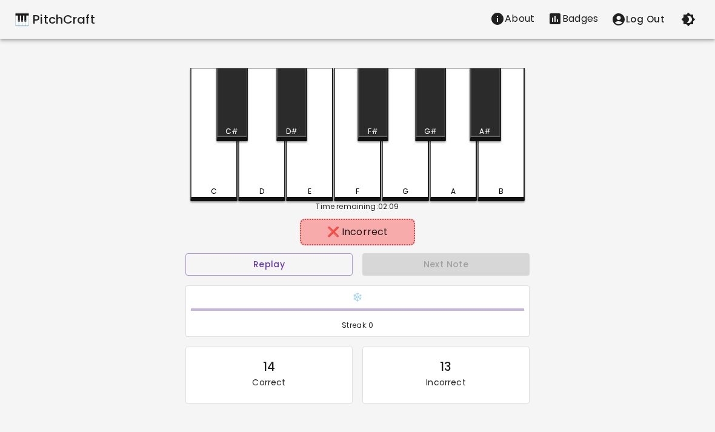
click at [409, 159] on div "G" at bounding box center [405, 134] width 47 height 133
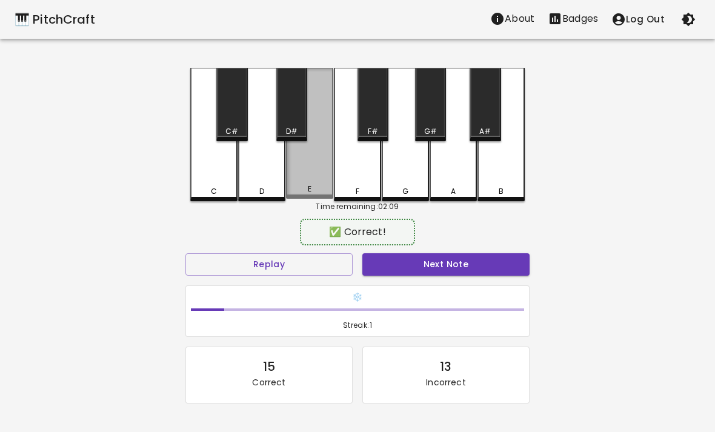
click at [308, 194] on div "E" at bounding box center [310, 189] width 4 height 11
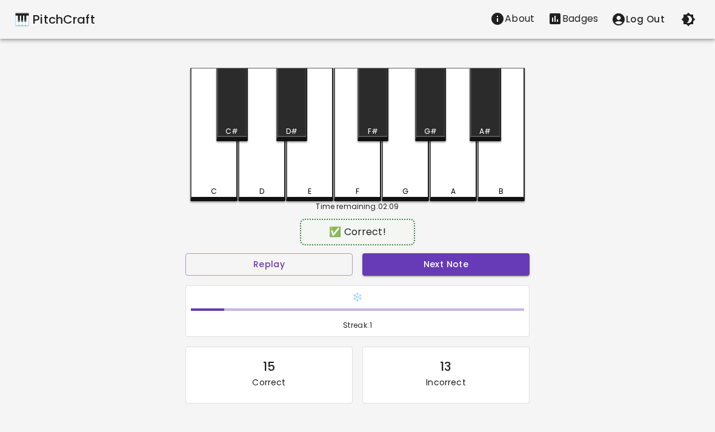
click at [258, 191] on div "D" at bounding box center [261, 191] width 45 height 11
click at [190, 188] on div "C" at bounding box center [213, 134] width 47 height 133
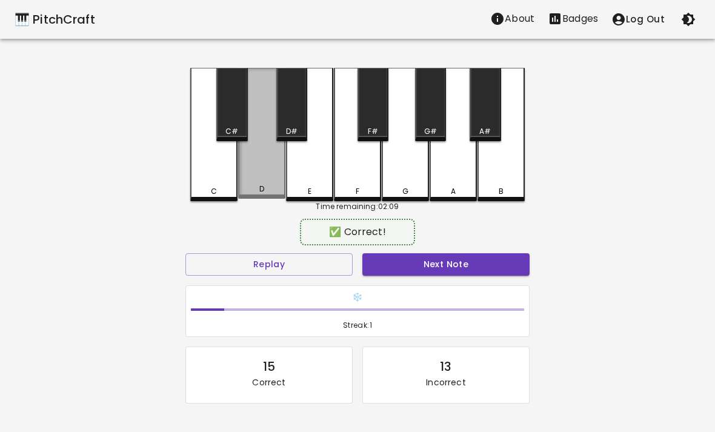
click at [249, 175] on div "D" at bounding box center [261, 133] width 47 height 131
